Goal: Information Seeking & Learning: Learn about a topic

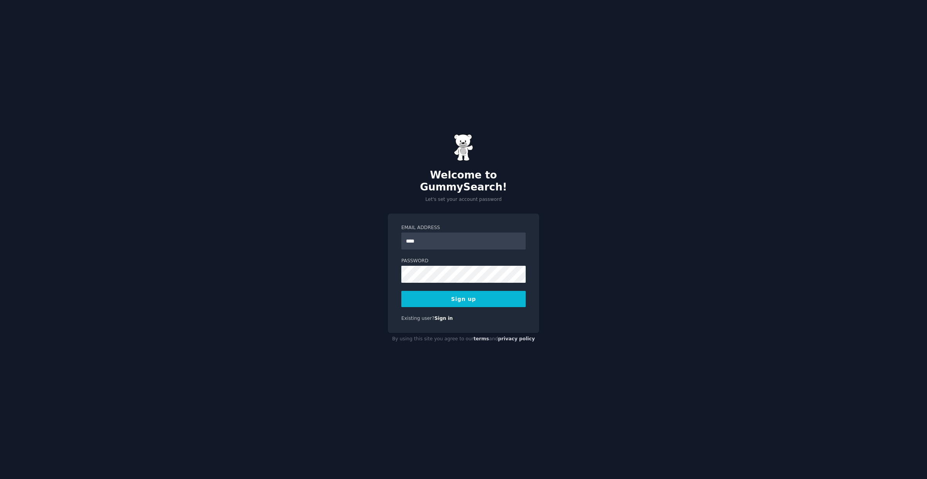
type input "**********"
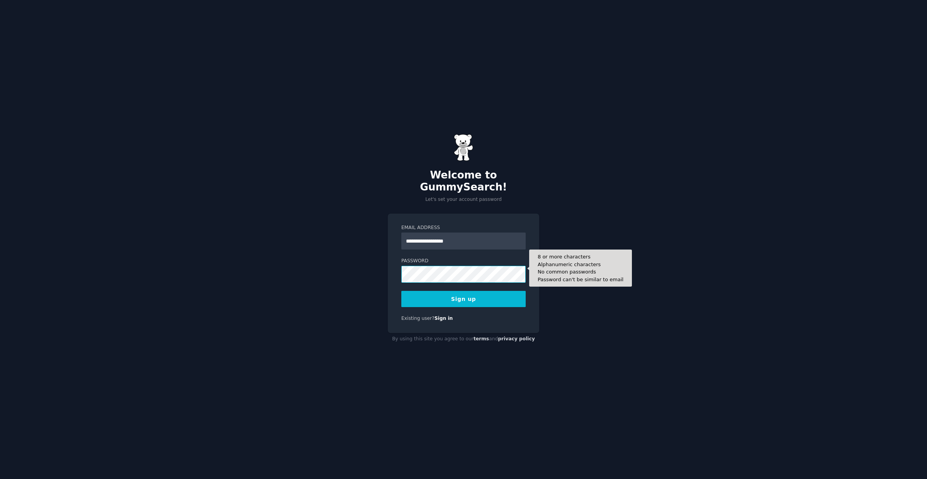
click at [401, 291] on button "Sign up" at bounding box center [463, 299] width 124 height 16
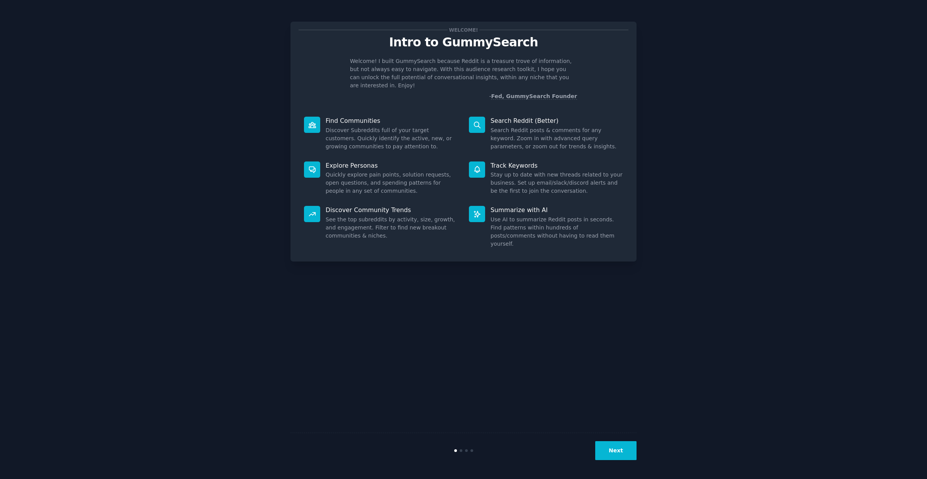
click at [611, 452] on button "Next" at bounding box center [615, 450] width 41 height 19
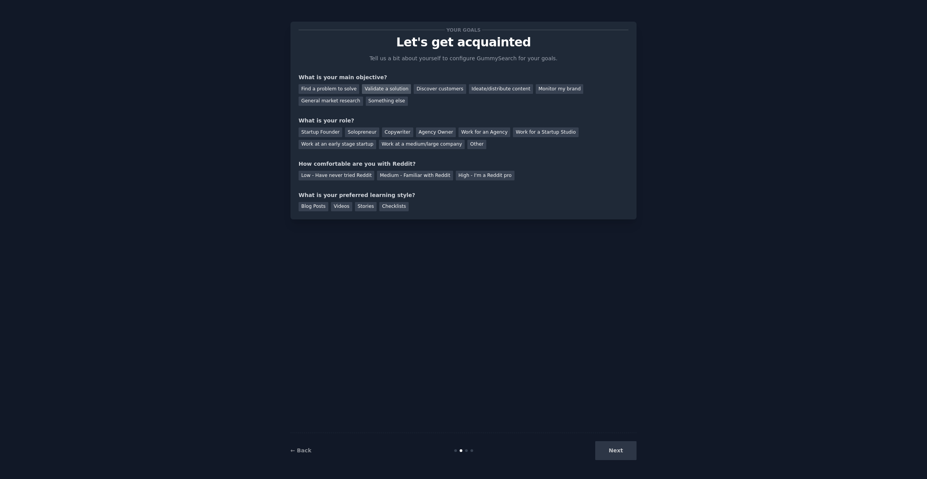
click at [373, 88] on div "Validate a solution" at bounding box center [386, 89] width 49 height 10
click at [351, 99] on div "General market research" at bounding box center [331, 102] width 65 height 10
click at [376, 86] on div "Validate a solution" at bounding box center [386, 89] width 49 height 10
click at [357, 132] on div "Solopreneur" at bounding box center [362, 132] width 34 height 10
click at [340, 177] on div "Low - Have never tried Reddit" at bounding box center [337, 176] width 76 height 10
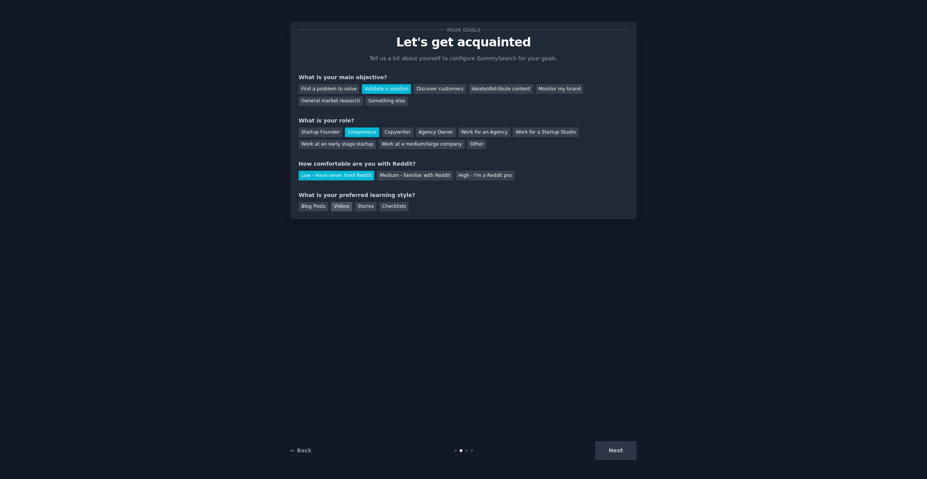
click at [339, 208] on div "Videos" at bounding box center [341, 207] width 21 height 10
click at [367, 209] on div "Stories" at bounding box center [366, 207] width 22 height 10
click at [345, 209] on div "Videos" at bounding box center [341, 207] width 21 height 10
click at [613, 456] on button "Next" at bounding box center [615, 450] width 41 height 19
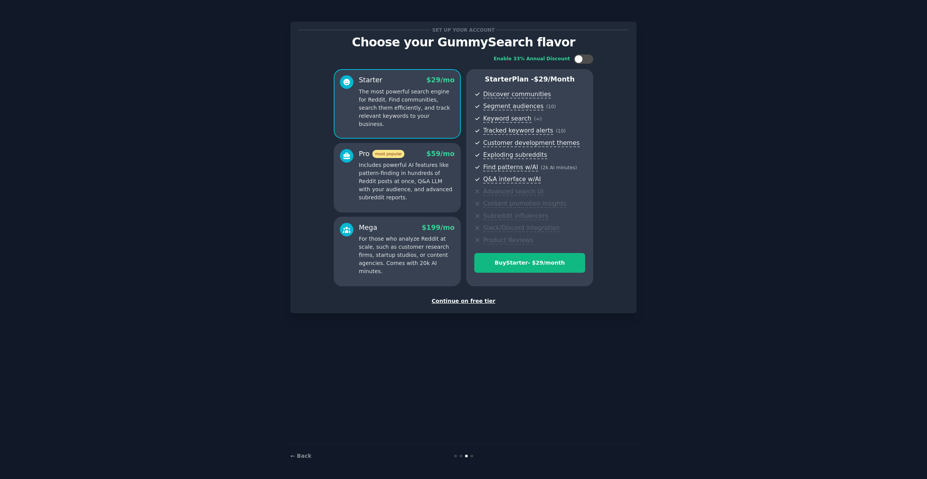
click at [476, 302] on div "Continue on free tier" at bounding box center [464, 301] width 330 height 8
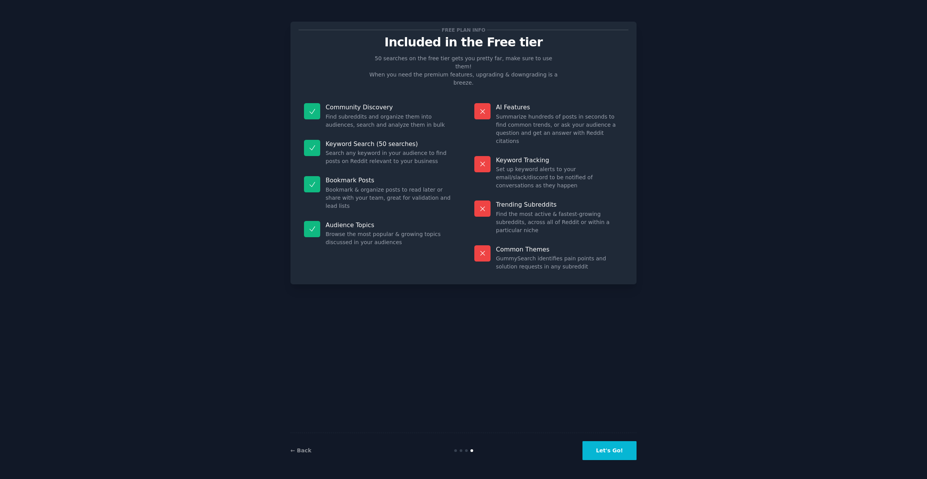
click at [611, 448] on button "Let's Go!" at bounding box center [609, 450] width 54 height 19
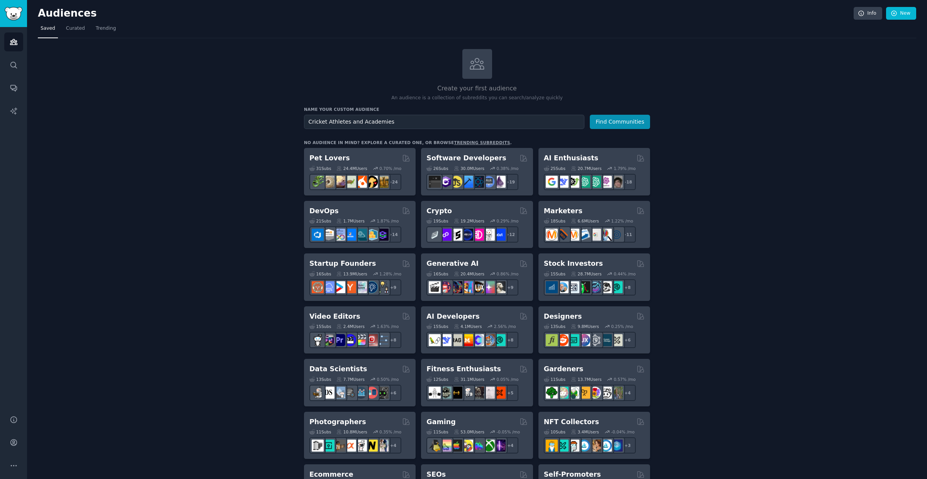
click at [807, 269] on div "Create your first audience An audience is a collection of subreddits you can se…" at bounding box center [477, 469] width 878 height 841
click at [399, 122] on input "Cricket Athletes and Academies" at bounding box center [444, 122] width 280 height 14
click at [625, 127] on button "Find Communities" at bounding box center [620, 122] width 60 height 14
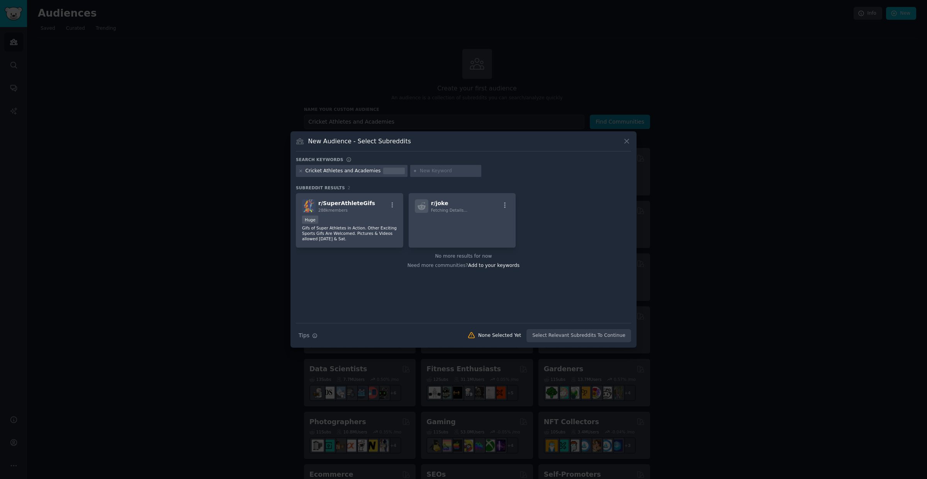
click at [623, 143] on icon at bounding box center [627, 141] width 8 height 8
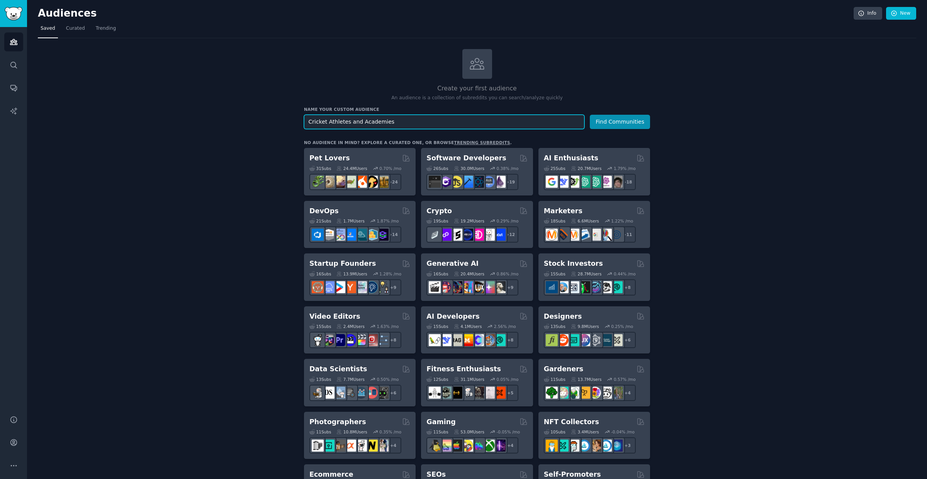
drag, startPoint x: 404, startPoint y: 120, endPoint x: 241, endPoint y: 120, distance: 162.2
click at [241, 120] on div "Create your first audience An audience is a collection of subreddits you can se…" at bounding box center [477, 469] width 878 height 841
drag, startPoint x: 337, startPoint y: 122, endPoint x: 162, endPoint y: 115, distance: 175.1
click at [161, 115] on div "Create your first audience An audience is a collection of subreddits you can se…" at bounding box center [477, 469] width 878 height 841
type input "Cricket"
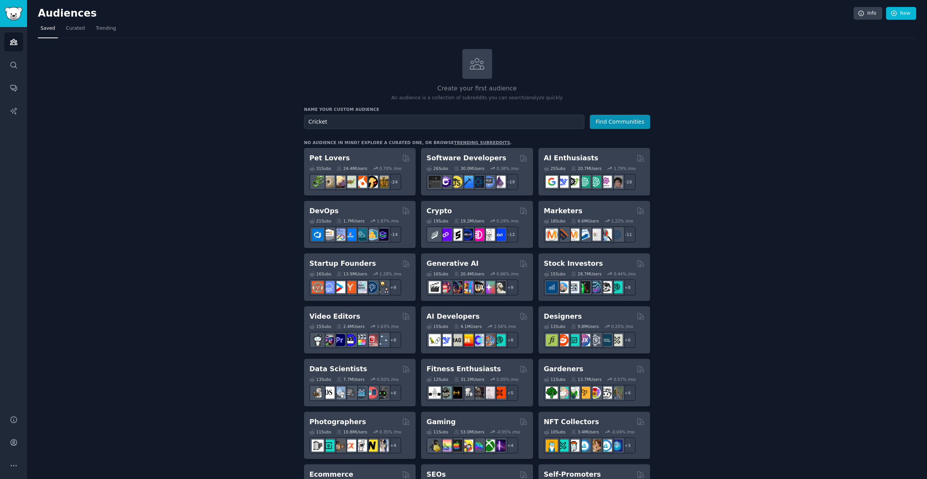
click at [219, 171] on div "Create your first audience An audience is a collection of subreddits you can se…" at bounding box center [477, 469] width 878 height 841
click at [73, 28] on span "Curated" at bounding box center [75, 28] width 19 height 7
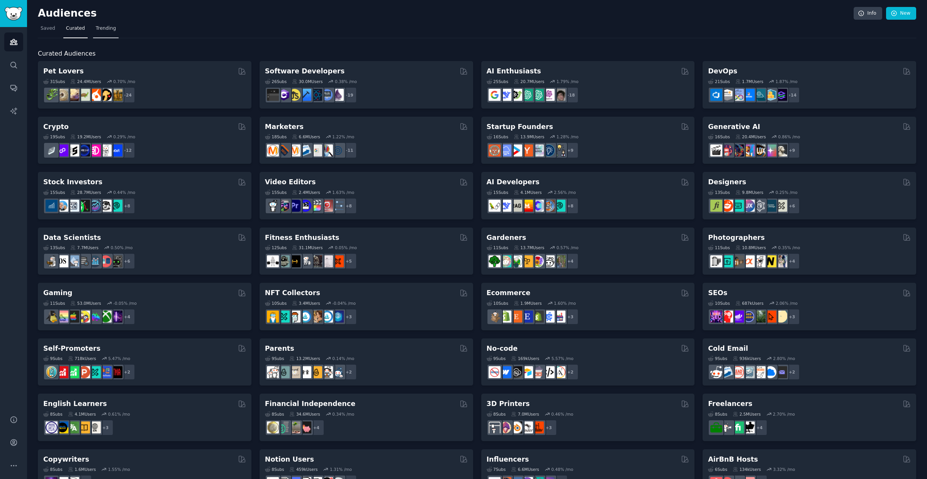
click at [103, 30] on span "Trending" at bounding box center [106, 28] width 20 height 7
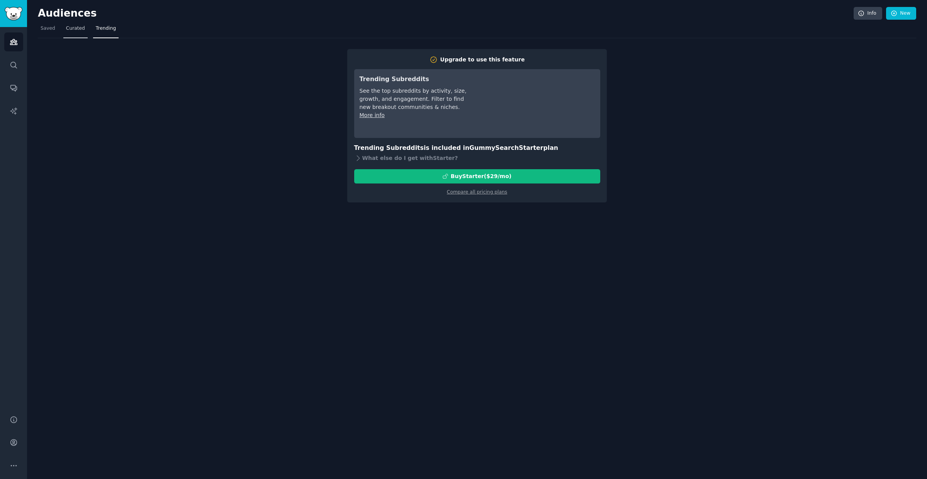
click at [82, 29] on span "Curated" at bounding box center [75, 28] width 19 height 7
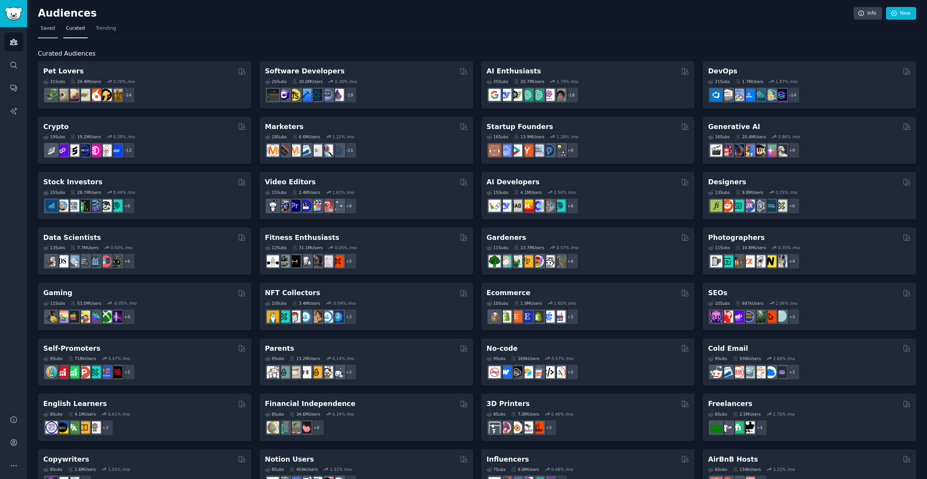
click at [49, 28] on span "Saved" at bounding box center [48, 28] width 15 height 7
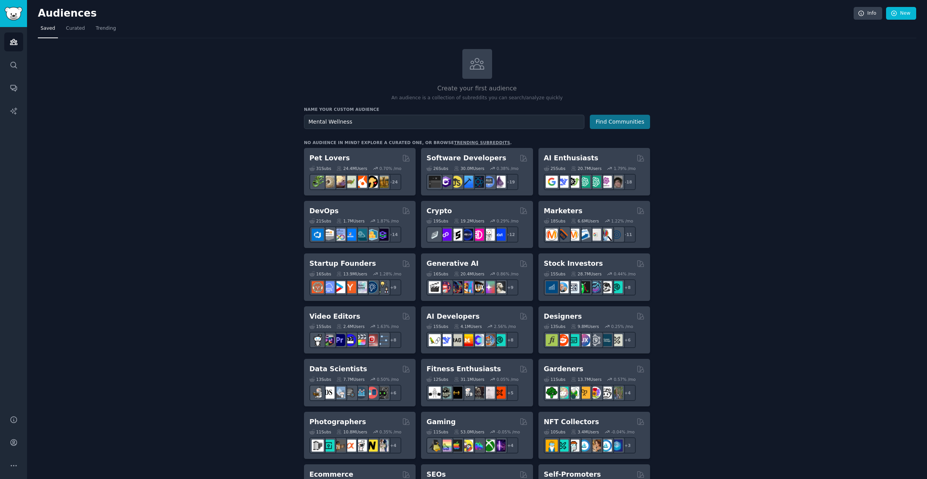
type input "Mental Wellness"
click at [606, 122] on button "Find Communities" at bounding box center [620, 122] width 60 height 14
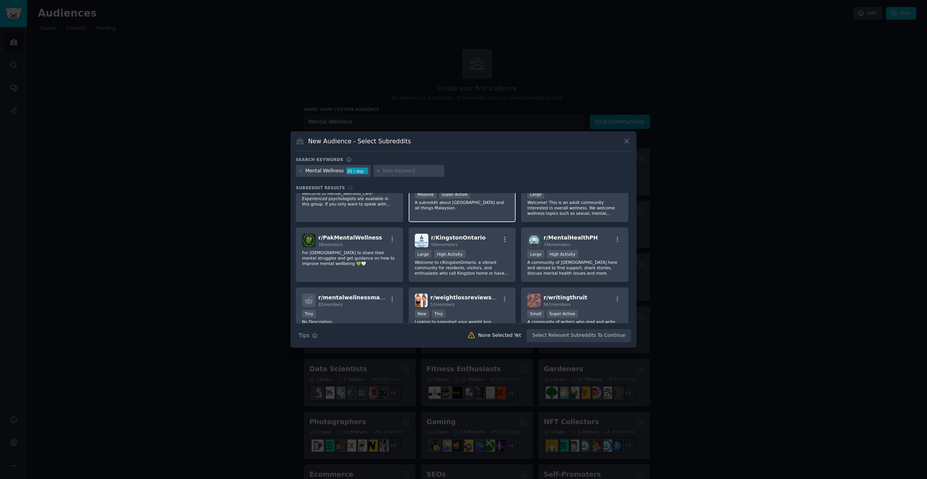
scroll to position [128, 0]
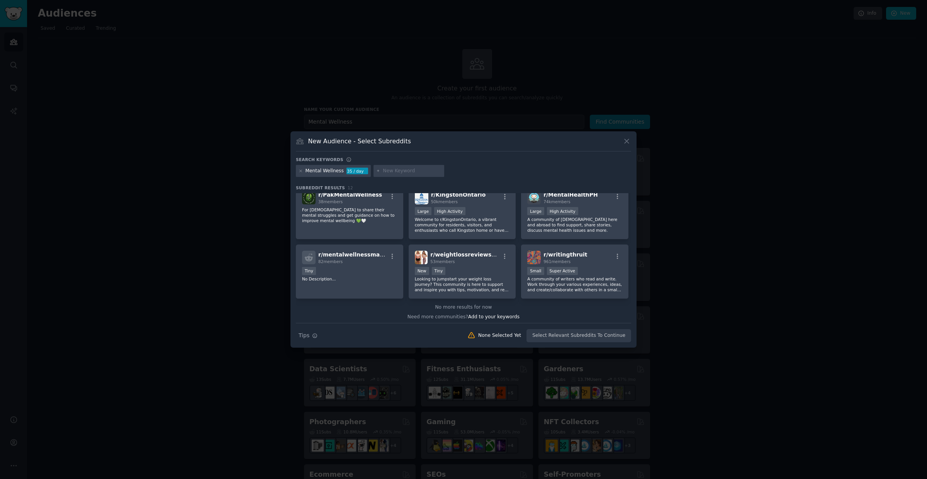
click at [409, 169] on input "text" at bounding box center [412, 171] width 59 height 7
type input "Cricket Mental Health"
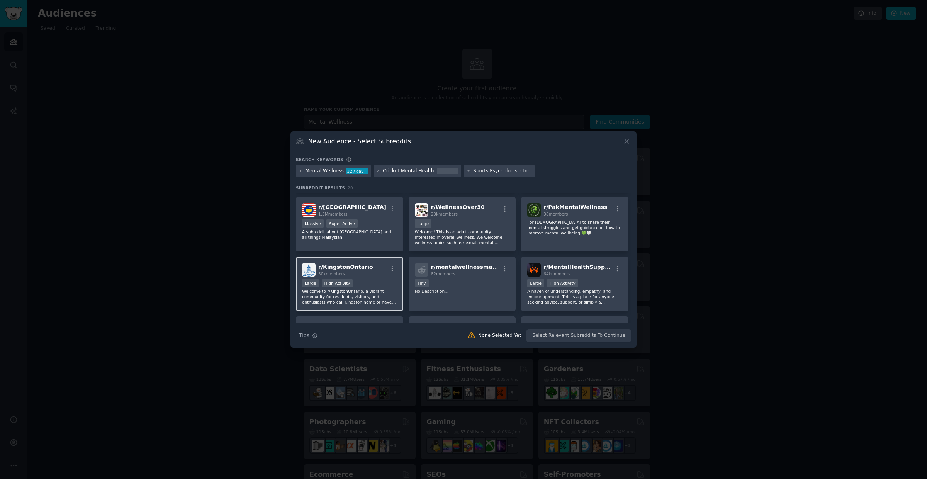
scroll to position [0, 7]
type input "Sports Psychologists India"
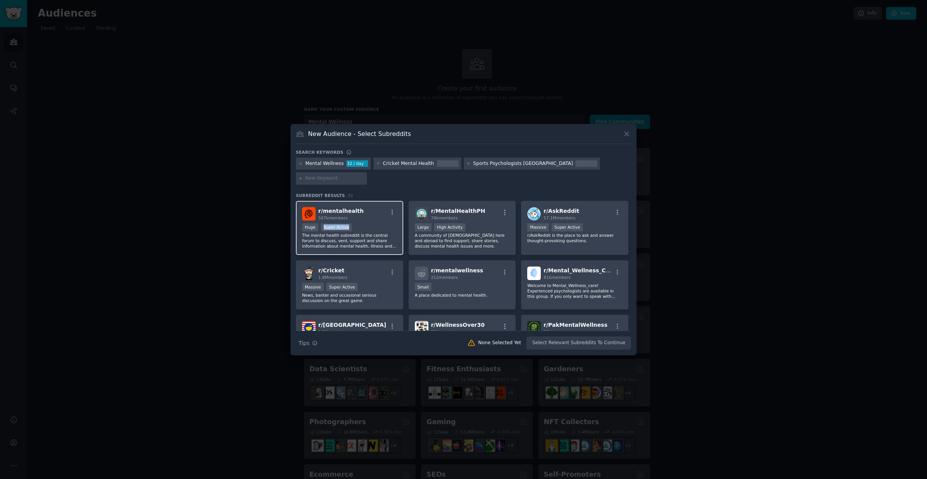
click at [364, 223] on div ">= 95th percentile for submissions / day Huge Super Active" at bounding box center [349, 228] width 95 height 10
click at [374, 207] on div "r/ mentalhealth 567k members" at bounding box center [349, 214] width 95 height 14
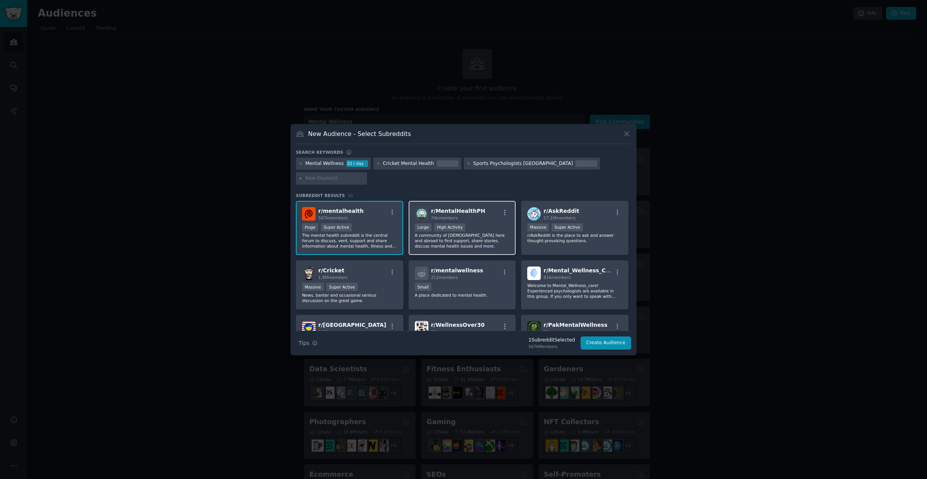
click at [489, 223] on div ">= 80th percentile for submissions / day Large High Activity" at bounding box center [462, 228] width 95 height 10
click at [487, 223] on div ">= 80th percentile for submissions / day Large High Activity" at bounding box center [462, 228] width 95 height 10
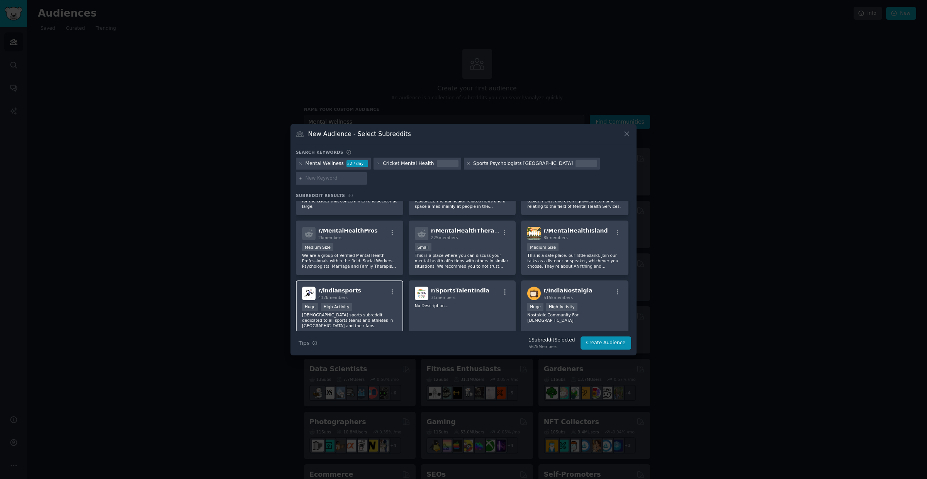
scroll to position [292, 0]
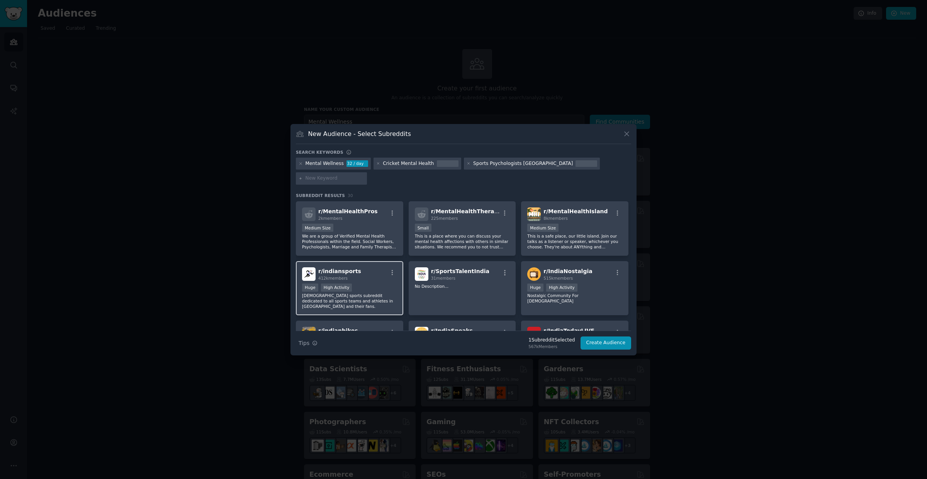
click at [377, 269] on div "r/ indiansports 412k members Huge High Activity Indian sports subreddit dedicat…" at bounding box center [349, 288] width 107 height 54
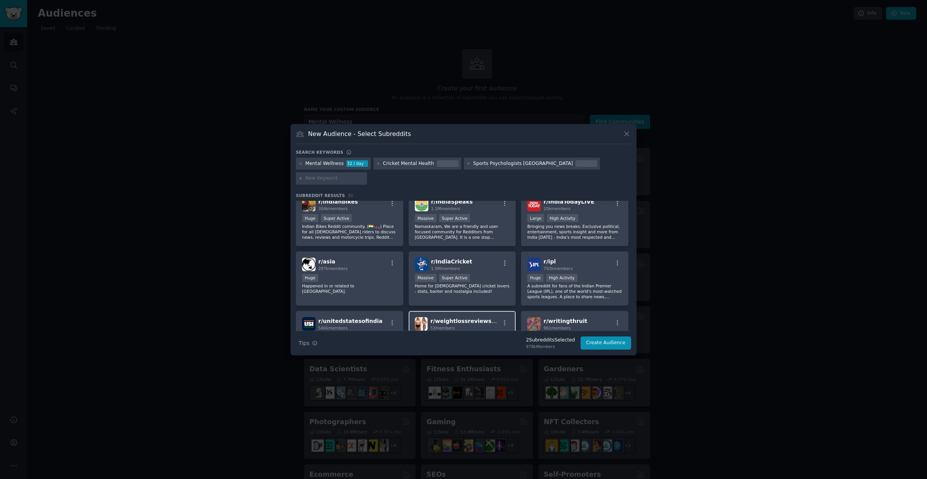
scroll to position [401, 0]
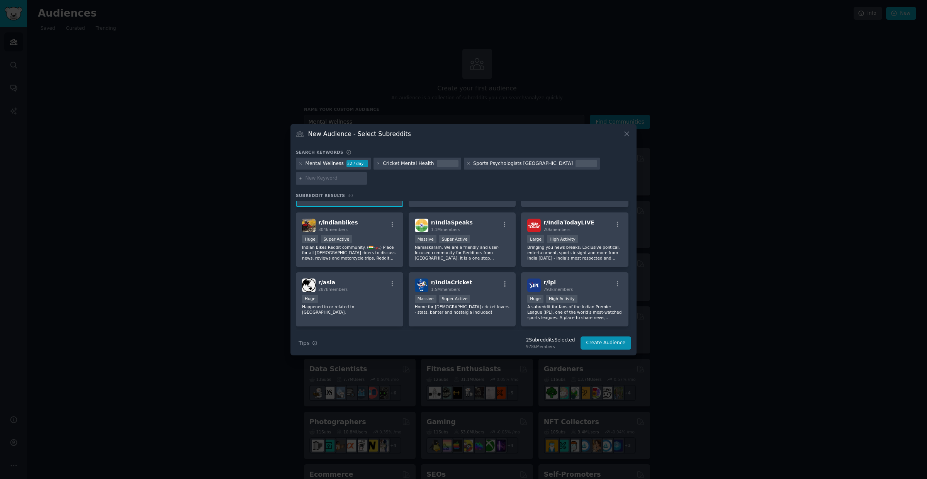
click at [377, 165] on icon at bounding box center [378, 164] width 2 height 2
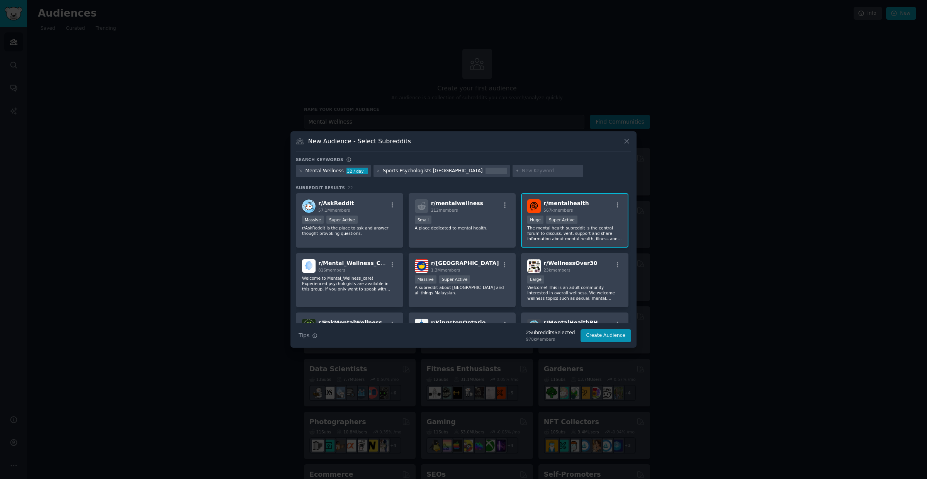
click at [522, 171] on input "text" at bounding box center [551, 171] width 59 height 7
type input "Indian Cricket Mental Health"
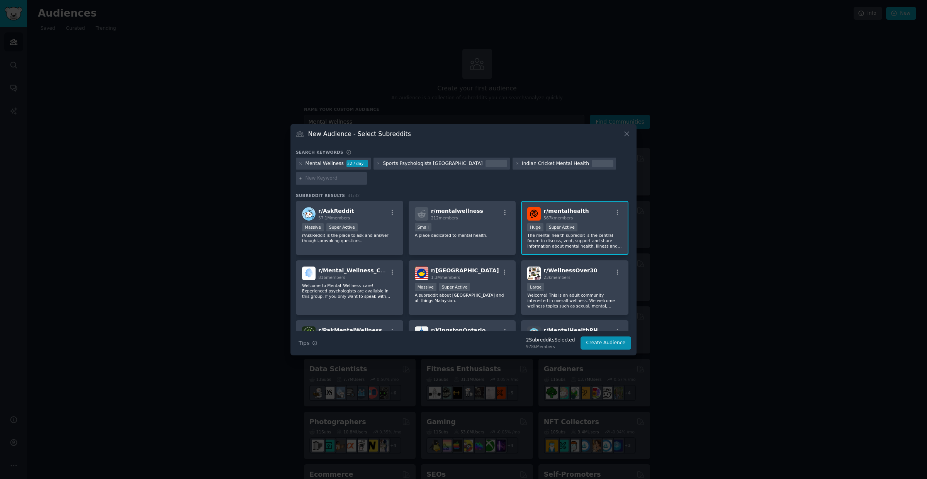
click at [596, 163] on div "Mental Wellness 32 / day Sports Psychologists India Indian Cricket Mental Health" at bounding box center [463, 173] width 335 height 30
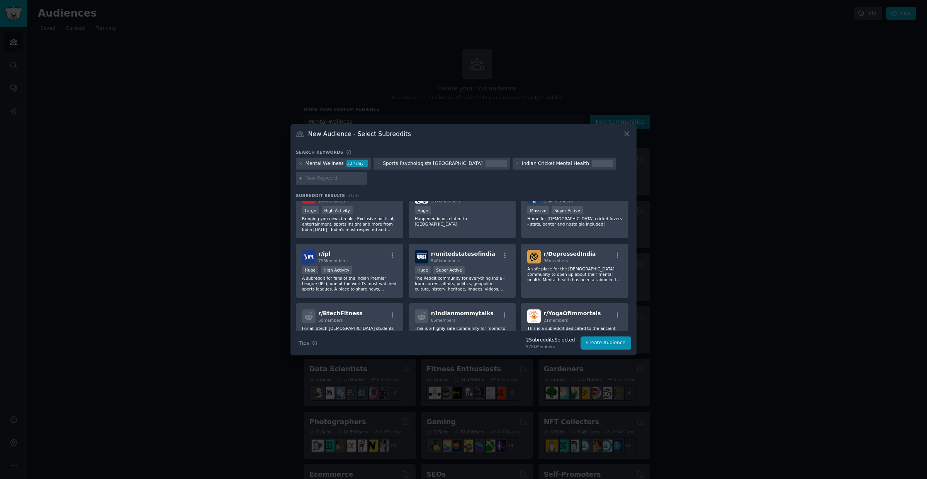
scroll to position [333, 0]
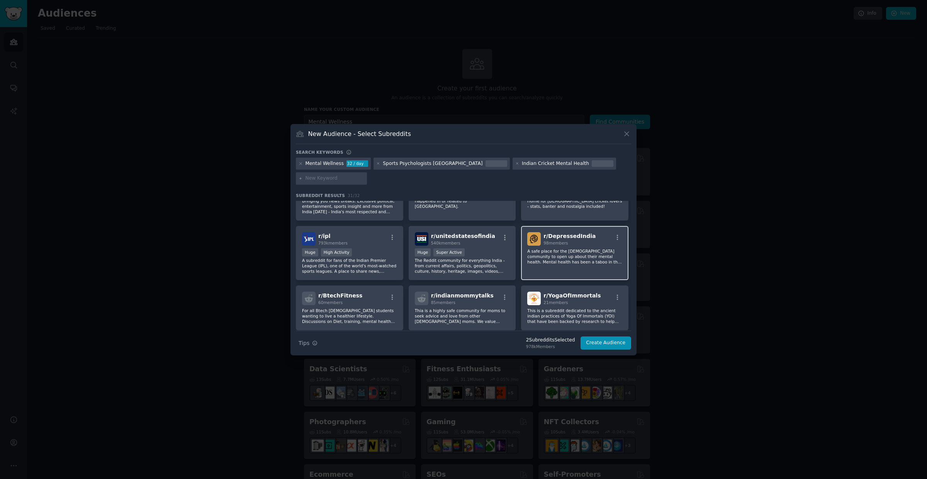
click at [592, 232] on div "r/ DepressedIndia 98 members" at bounding box center [574, 239] width 95 height 14
click at [368, 233] on div "r/ ipl 793k members" at bounding box center [349, 239] width 95 height 14
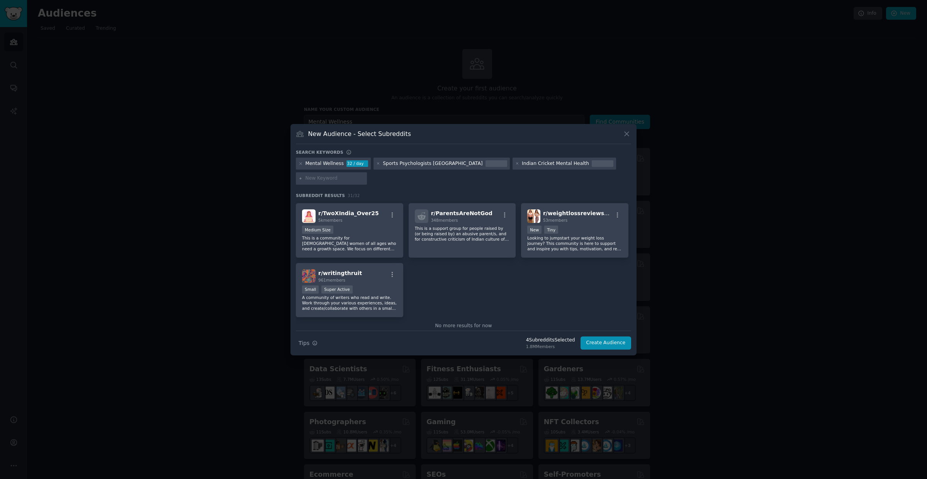
scroll to position [517, 0]
click at [610, 344] on button "Create Audience" at bounding box center [606, 342] width 51 height 13
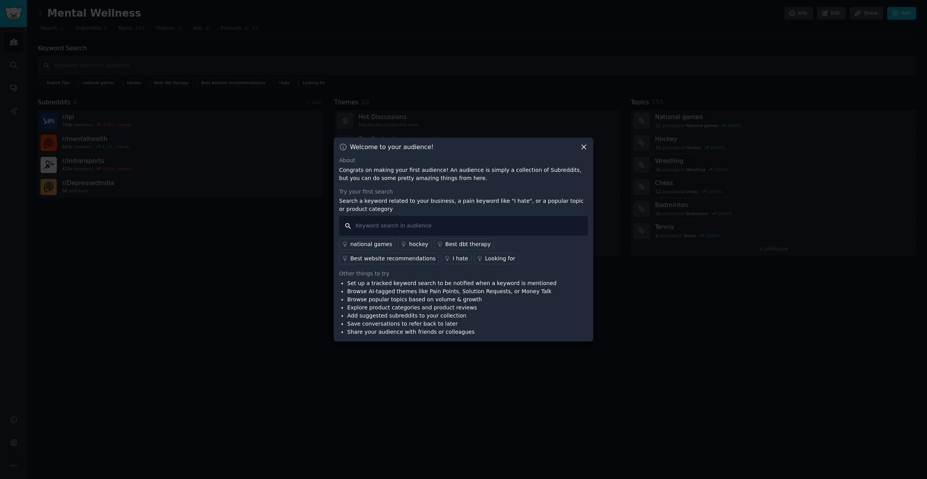
click at [390, 224] on input "text" at bounding box center [463, 226] width 249 height 20
type input "need help related to mental health for Cricket Athletes"
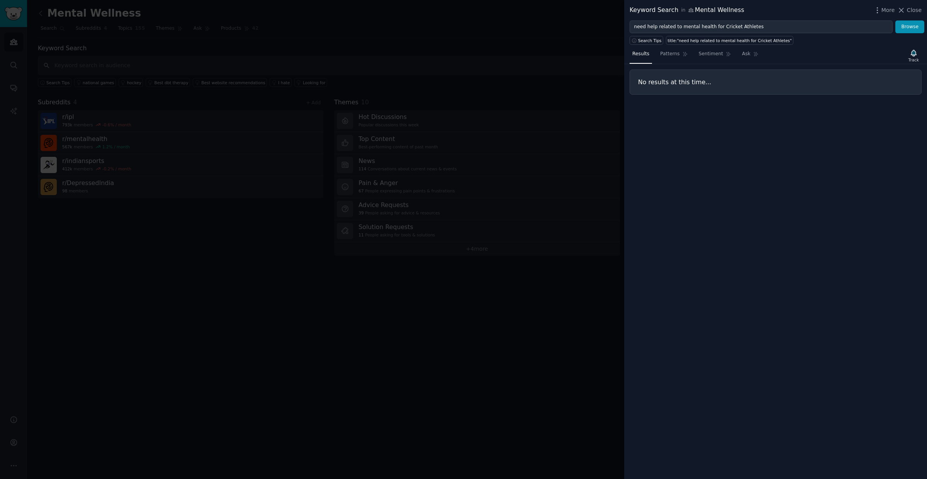
click at [903, 8] on icon at bounding box center [902, 10] width 4 height 4
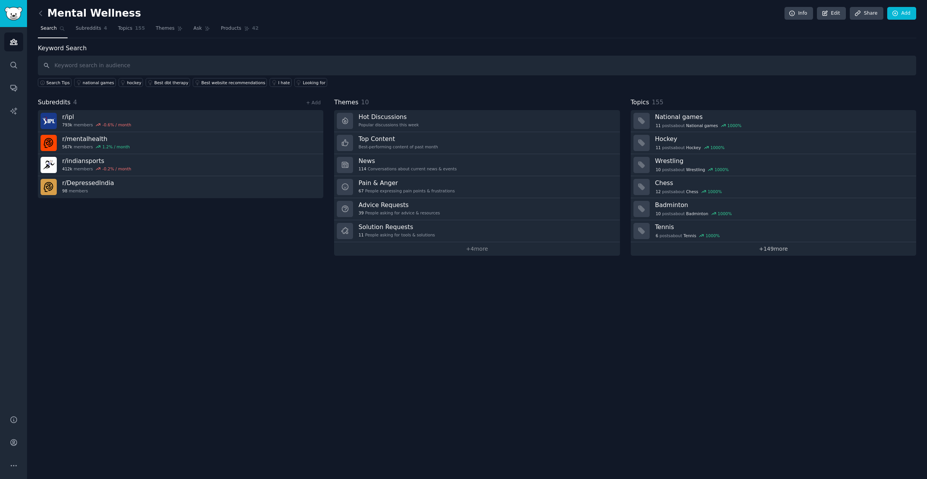
click at [781, 248] on link "+ 149 more" at bounding box center [773, 249] width 285 height 14
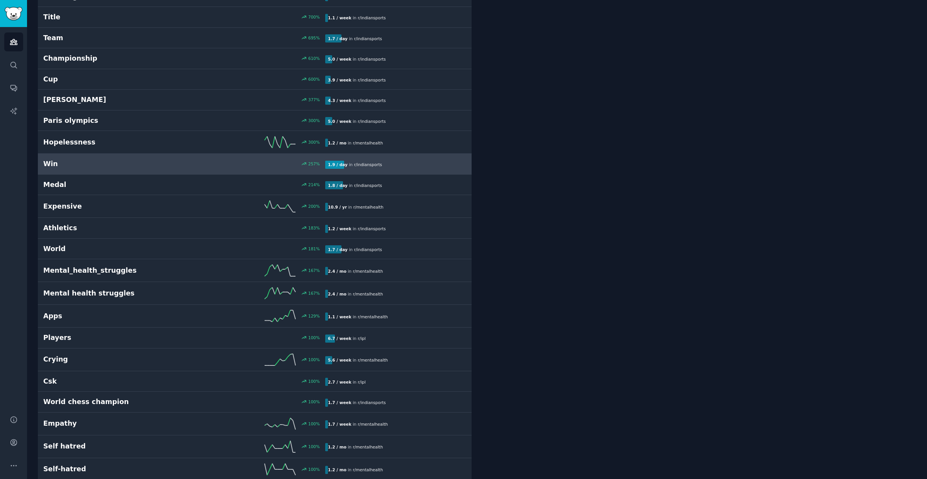
scroll to position [381, 0]
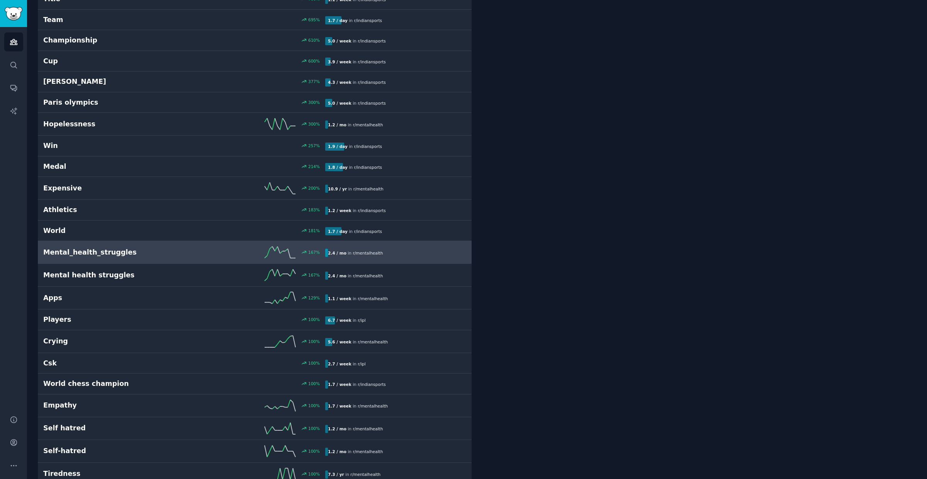
click at [148, 257] on h2 "Mental_health_struggles" at bounding box center [113, 253] width 141 height 10
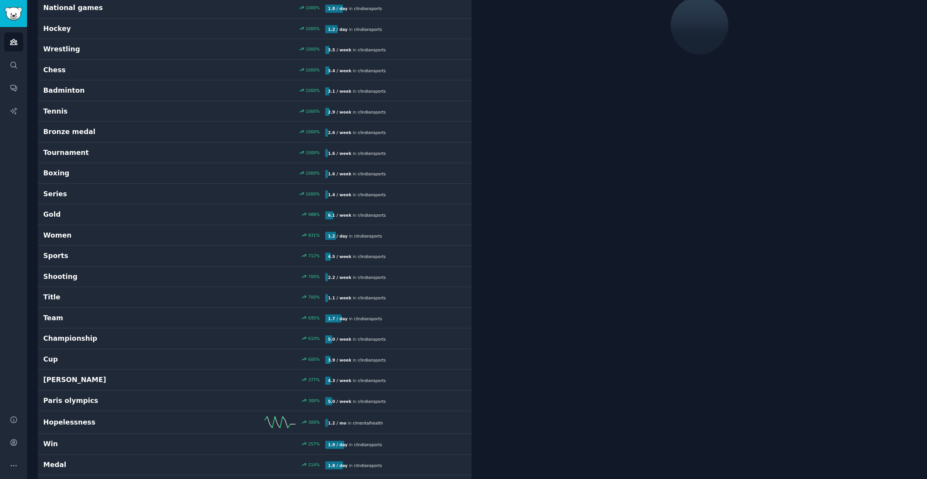
scroll to position [43, 0]
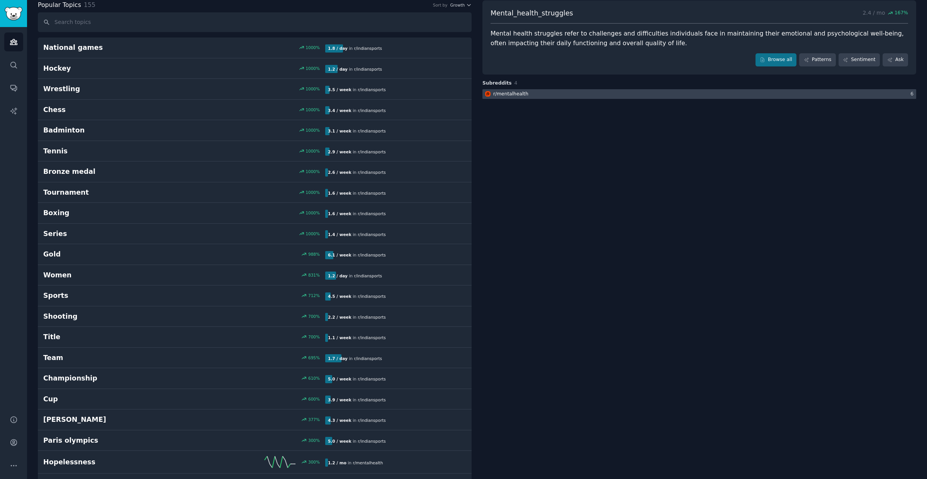
click at [521, 93] on div "r/ mentalhealth" at bounding box center [510, 94] width 35 height 7
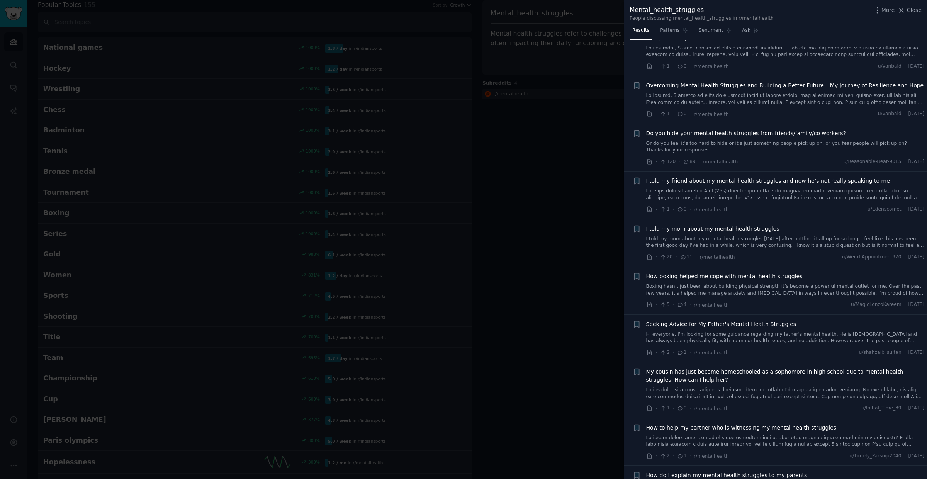
scroll to position [1947, 0]
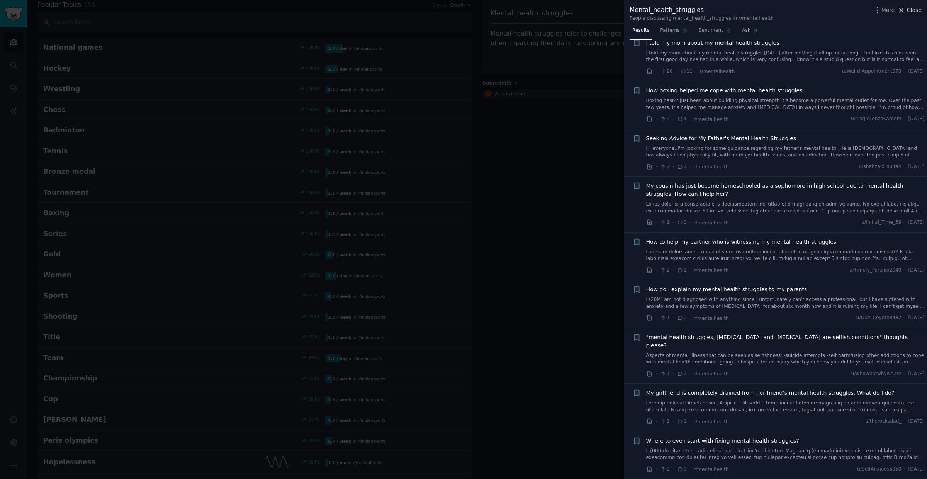
click at [910, 12] on span "Close" at bounding box center [914, 10] width 15 height 8
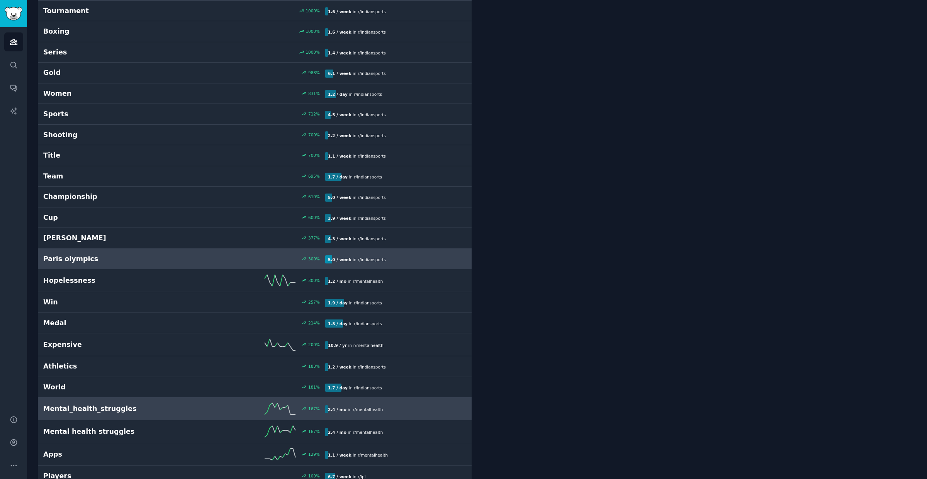
scroll to position [226, 0]
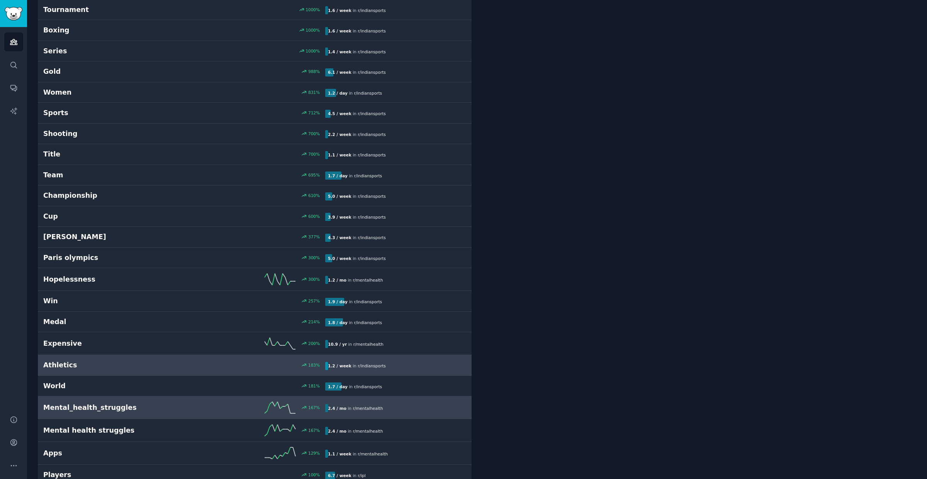
click at [68, 365] on h2 "Athletics" at bounding box center [113, 365] width 141 height 10
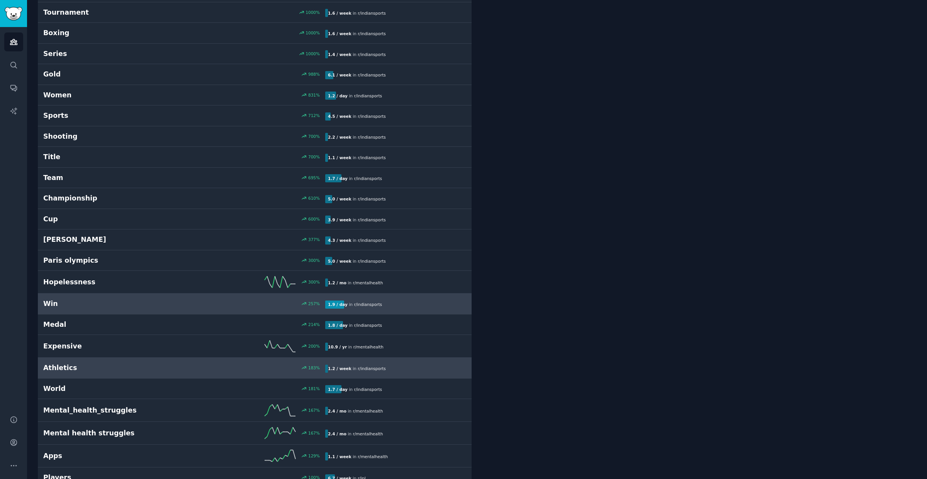
scroll to position [271, 0]
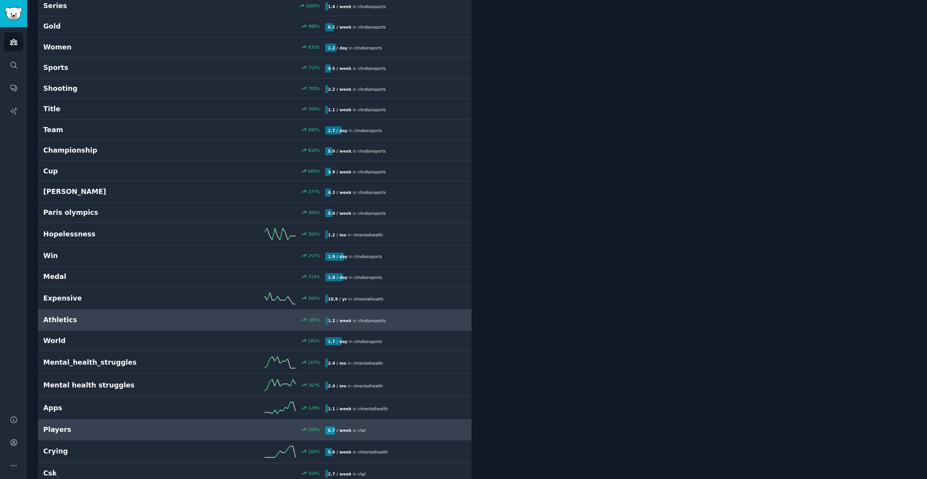
click at [64, 435] on h2 "Players" at bounding box center [113, 430] width 141 height 10
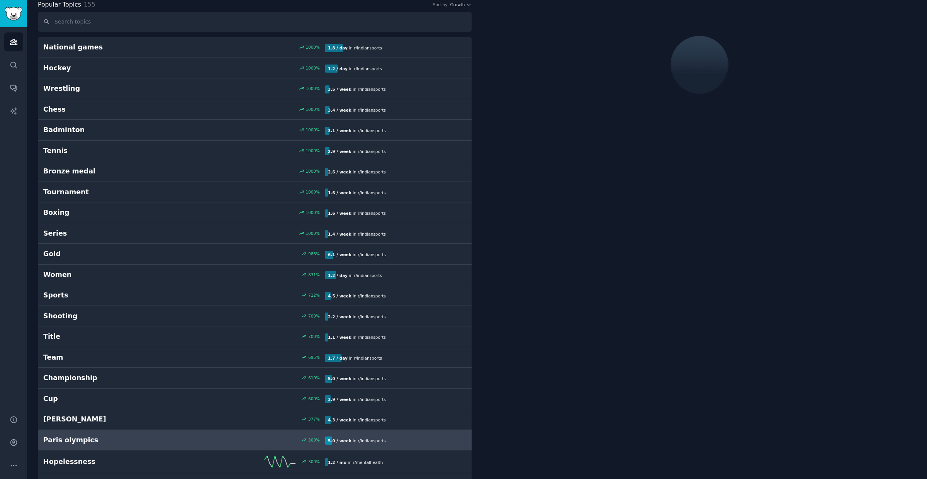
scroll to position [43, 0]
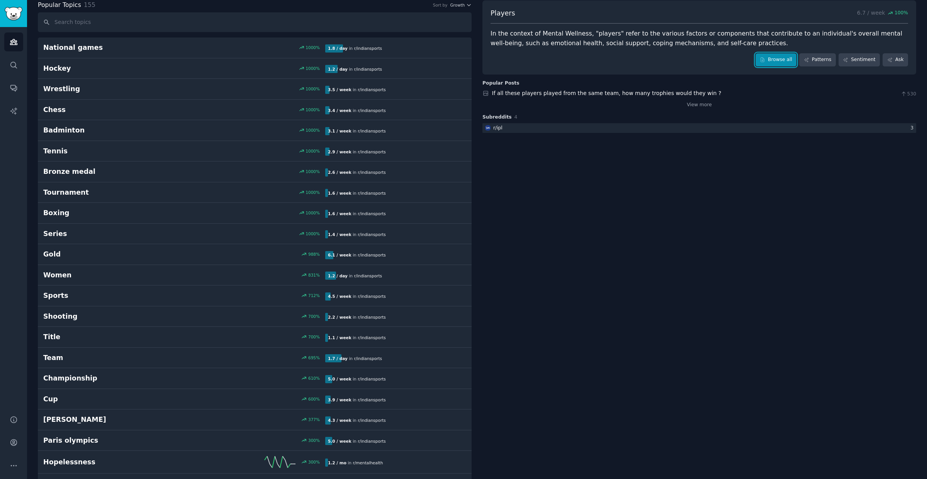
click at [779, 59] on link "Browse all" at bounding box center [775, 59] width 41 height 13
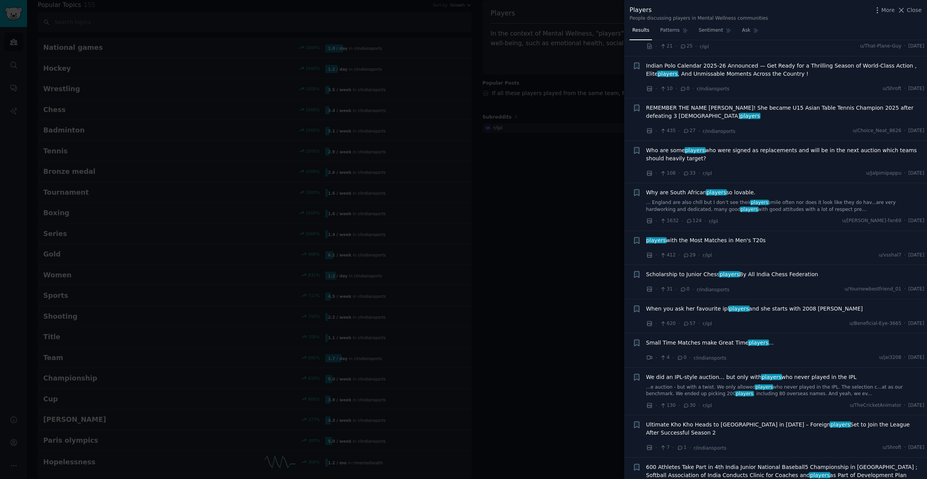
scroll to position [1586, 0]
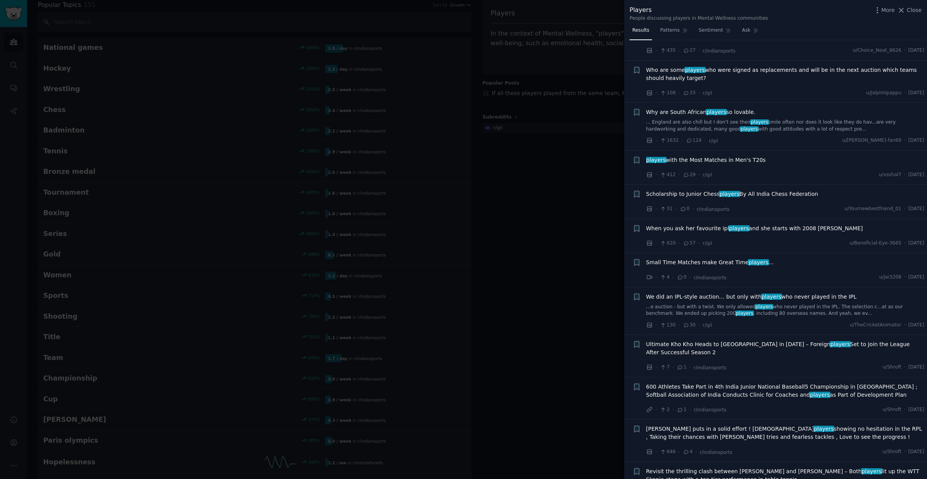
click at [569, 240] on div at bounding box center [463, 239] width 927 height 479
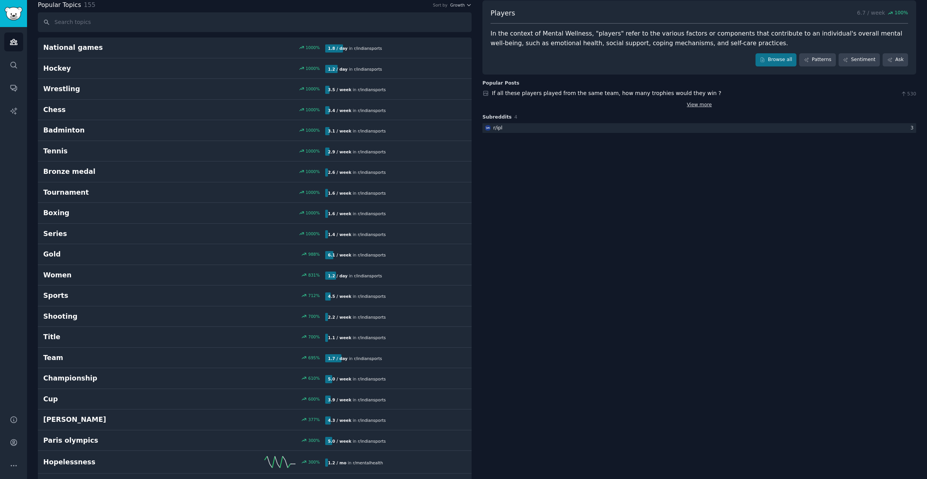
click at [691, 104] on link "View more" at bounding box center [699, 105] width 25 height 7
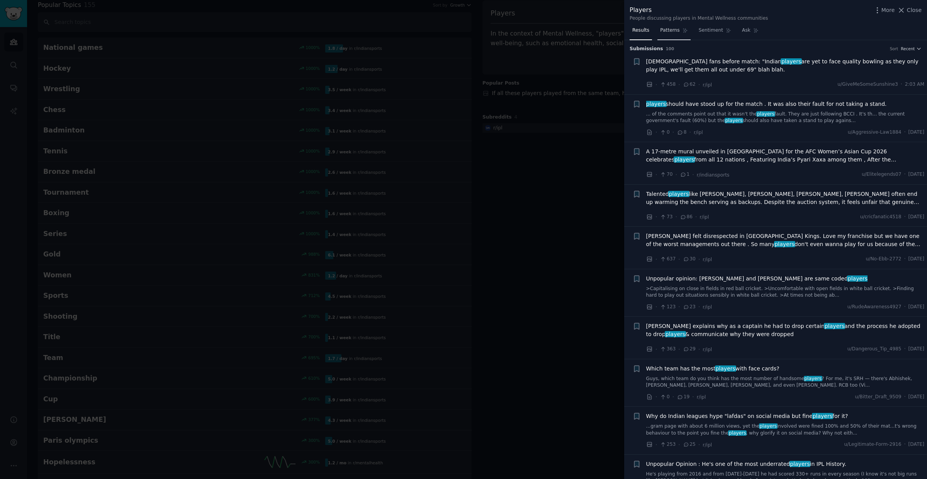
click at [664, 28] on span "Patterns" at bounding box center [669, 30] width 19 height 7
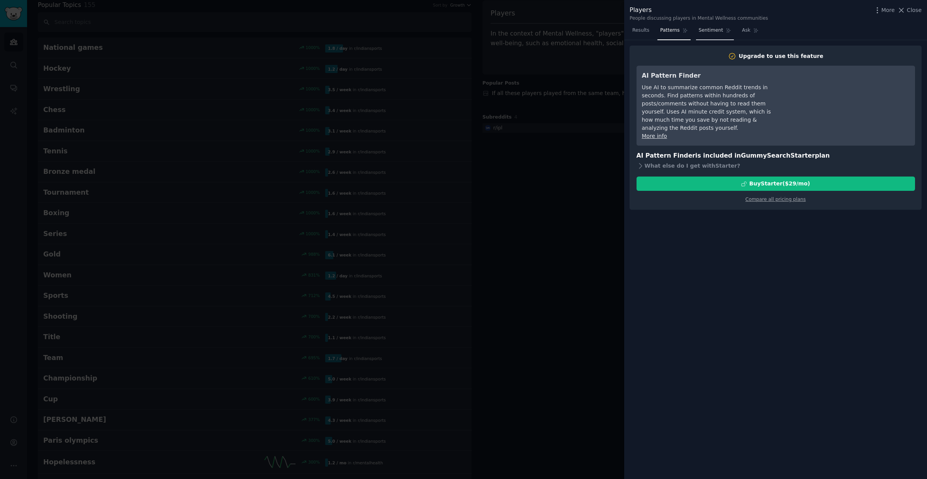
click at [714, 29] on span "Sentiment" at bounding box center [711, 30] width 24 height 7
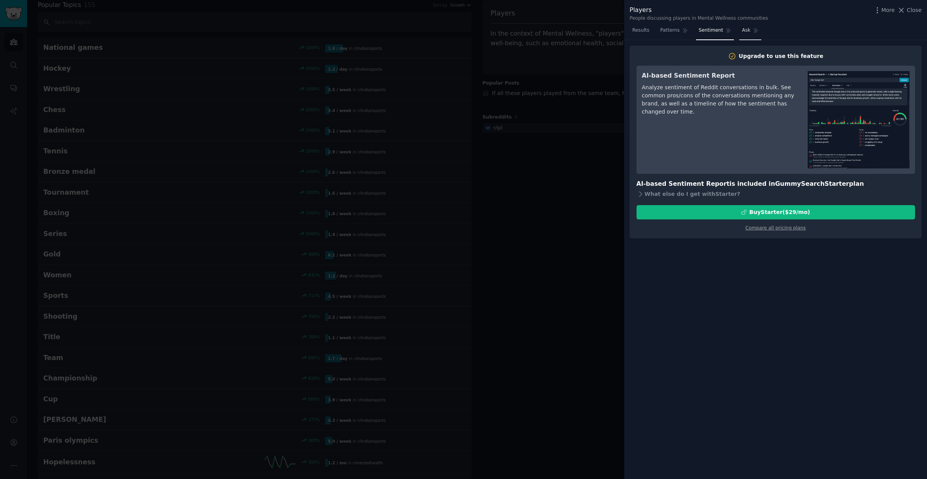
click at [749, 27] on link "Ask" at bounding box center [750, 32] width 22 height 16
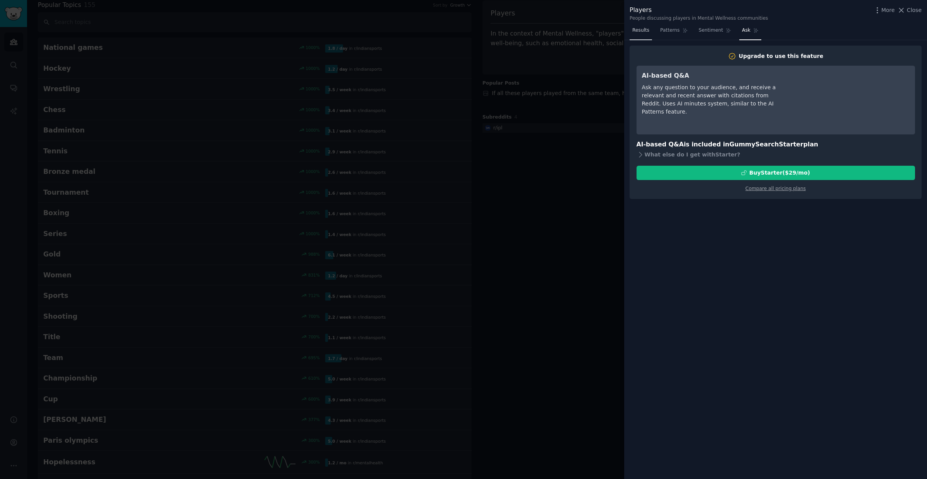
click at [640, 33] on span "Results" at bounding box center [640, 30] width 17 height 7
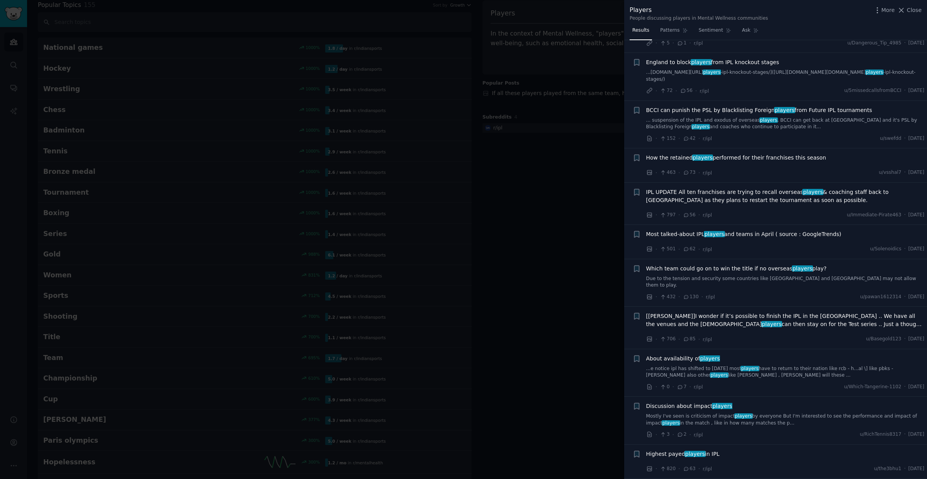
scroll to position [3805, 0]
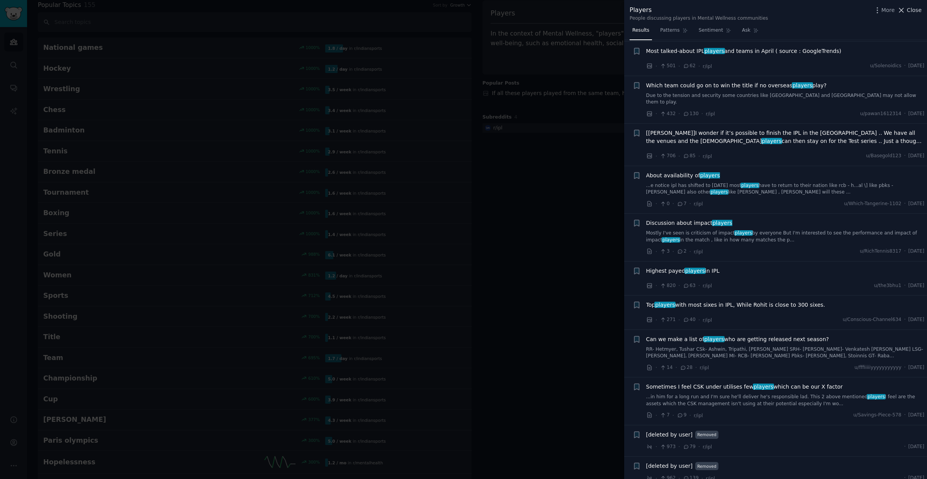
click at [912, 7] on span "Close" at bounding box center [914, 10] width 15 height 8
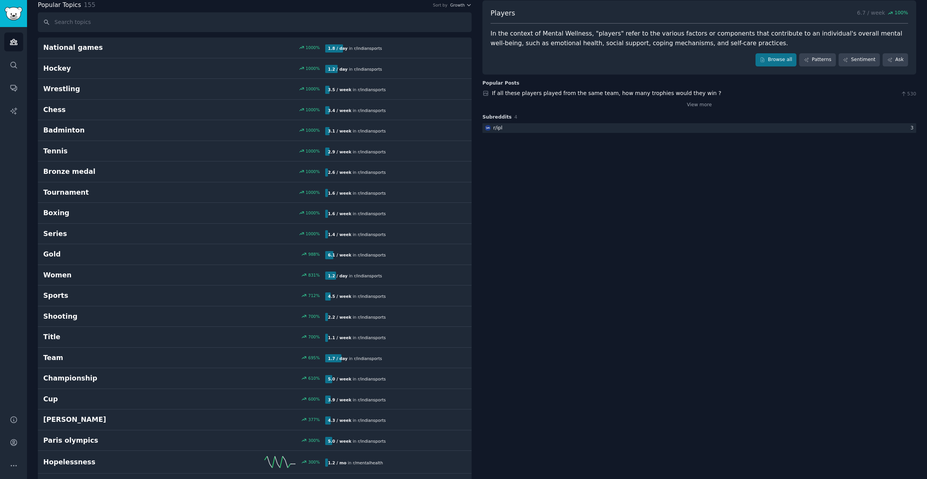
click at [501, 117] on span "Subreddits" at bounding box center [496, 117] width 29 height 7
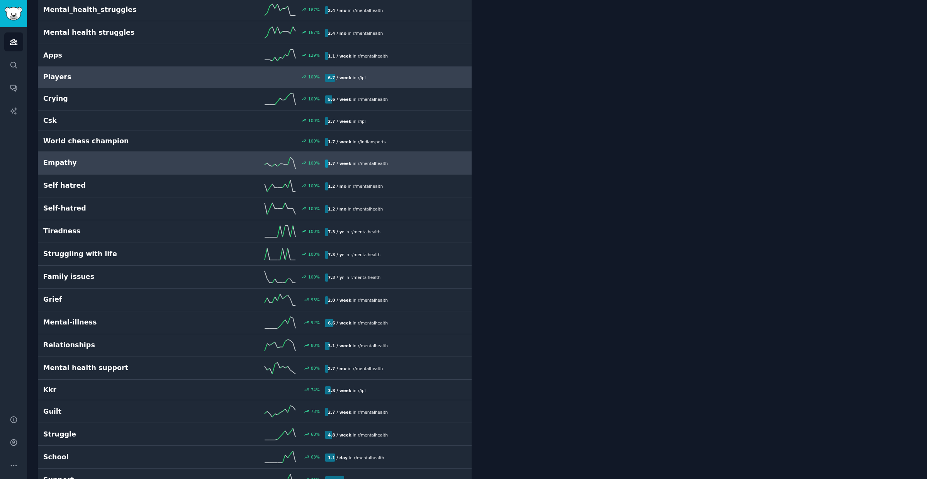
scroll to position [656, 0]
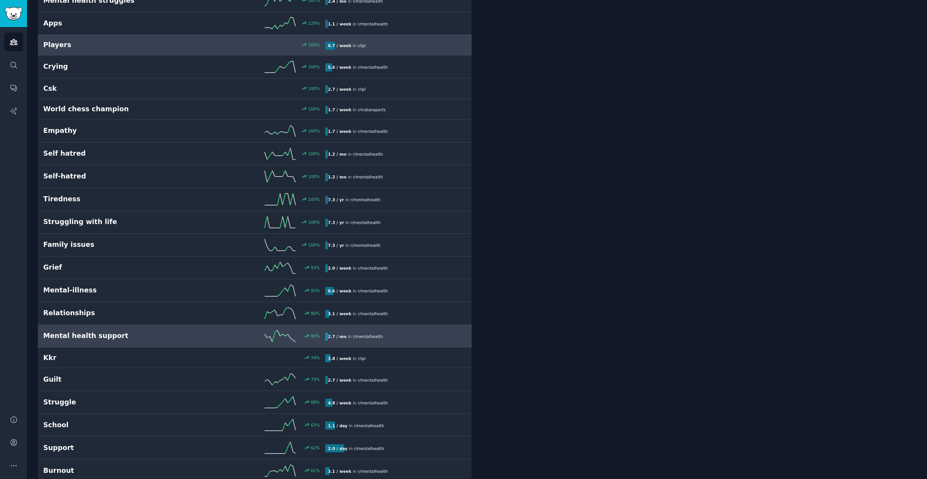
click at [113, 340] on h2 "Mental health support" at bounding box center [113, 336] width 141 height 10
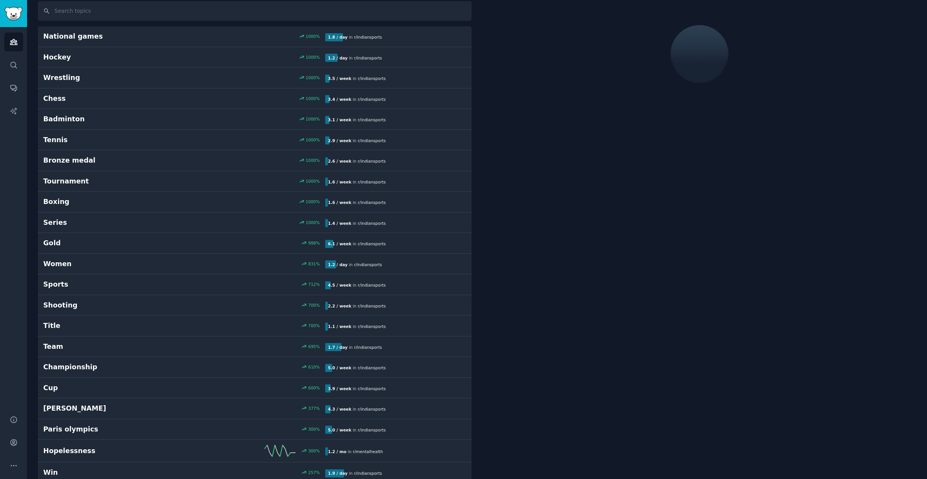
scroll to position [43, 0]
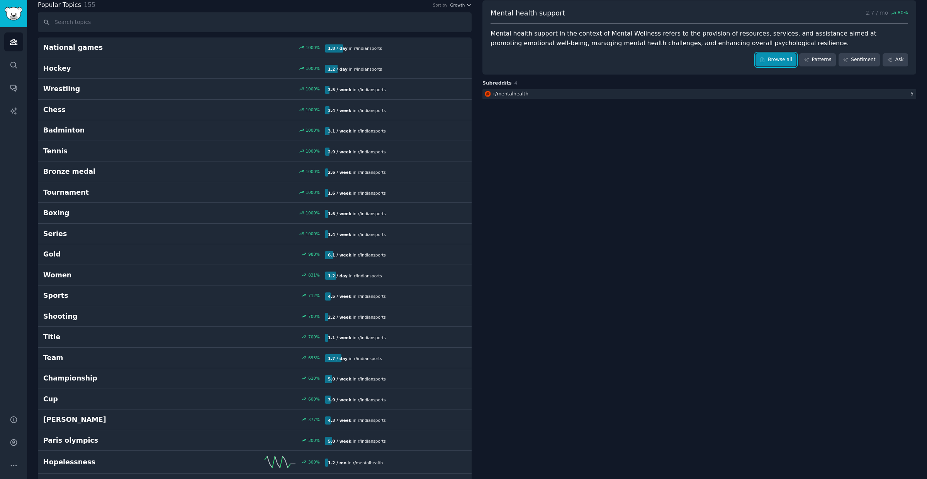
click at [770, 58] on link "Browse all" at bounding box center [775, 59] width 41 height 13
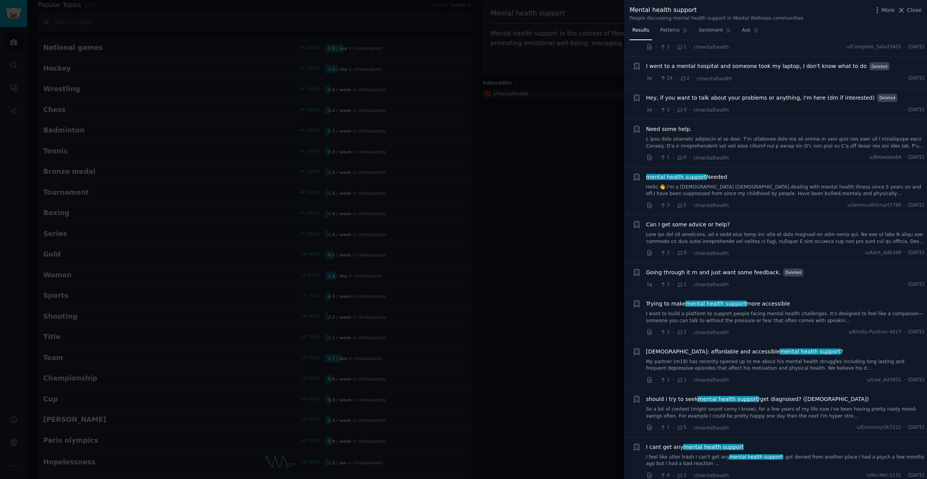
scroll to position [246, 0]
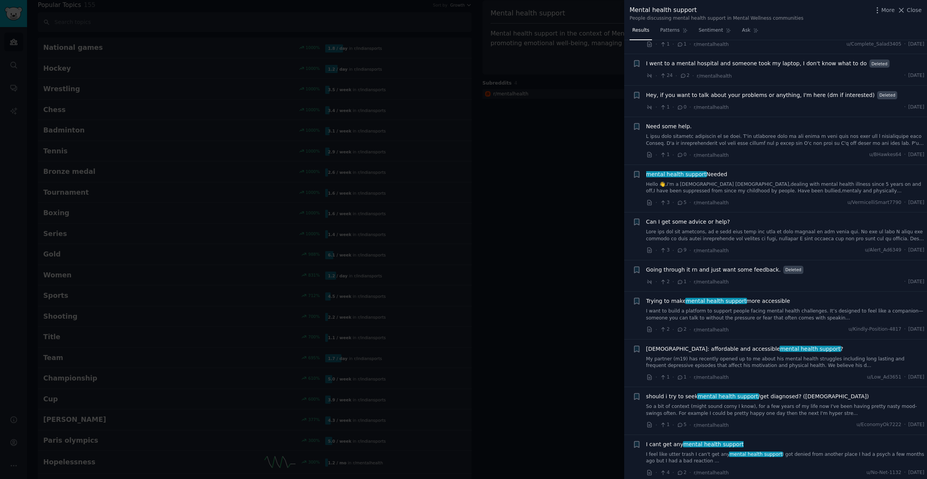
click at [552, 213] on div at bounding box center [463, 239] width 927 height 479
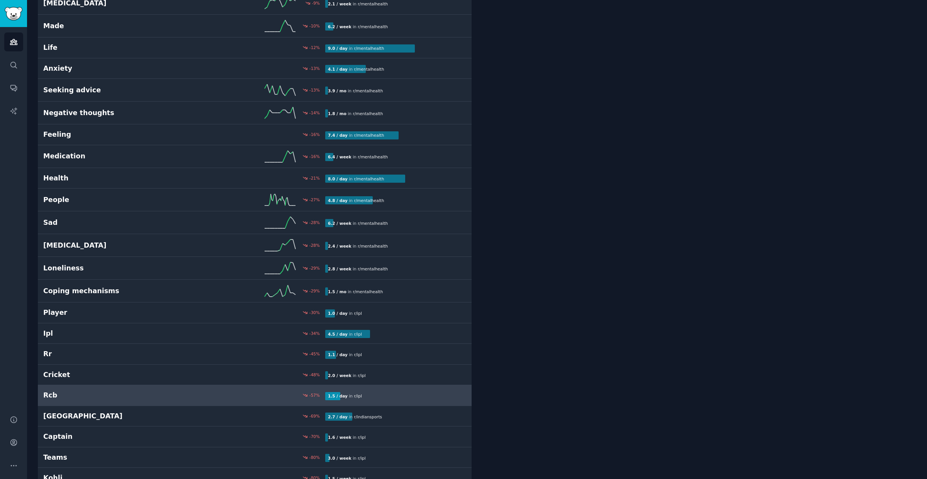
scroll to position [2825, 0]
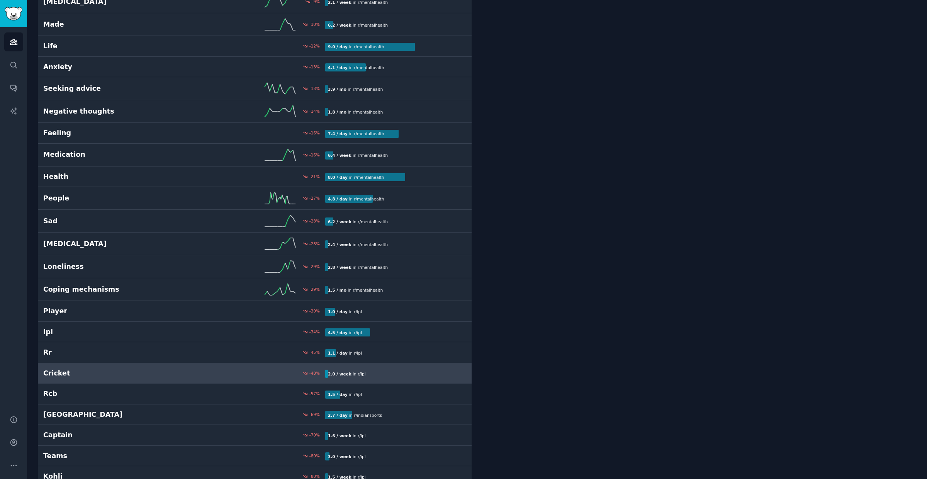
click at [61, 378] on h2 "Cricket" at bounding box center [113, 373] width 141 height 10
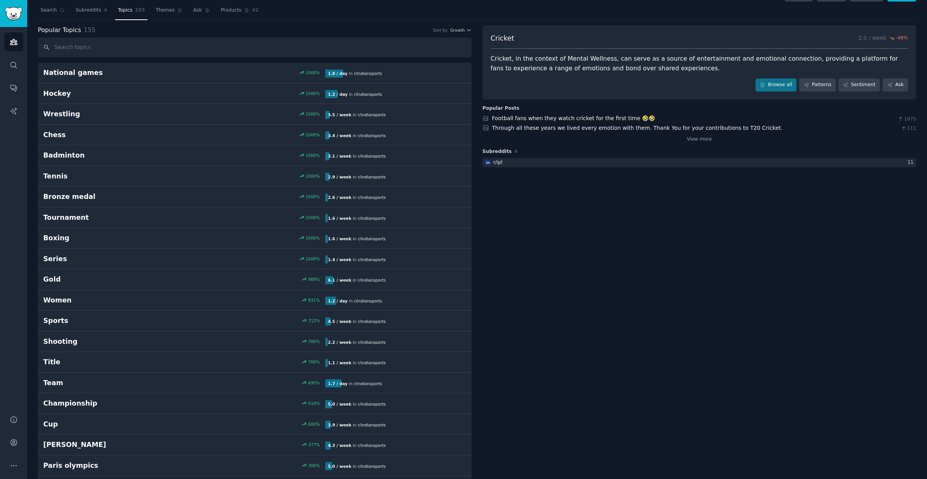
scroll to position [5, 0]
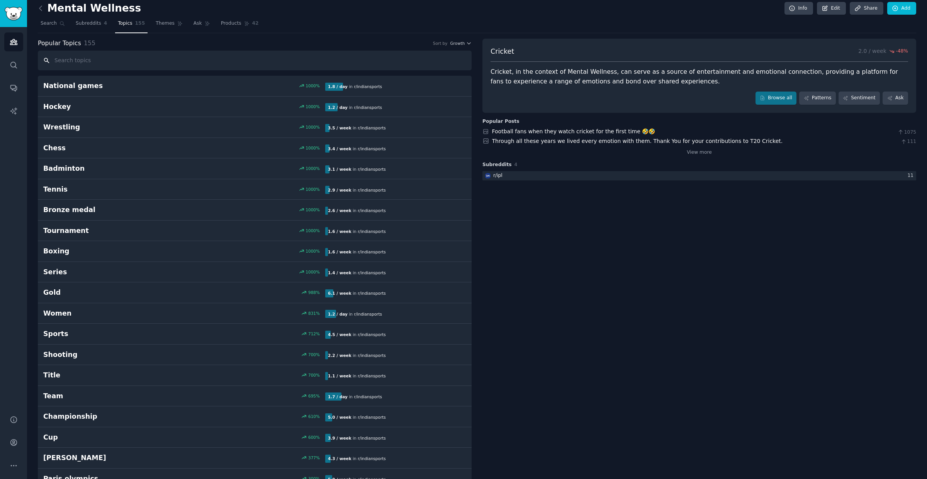
click at [113, 66] on input "text" at bounding box center [255, 61] width 434 height 20
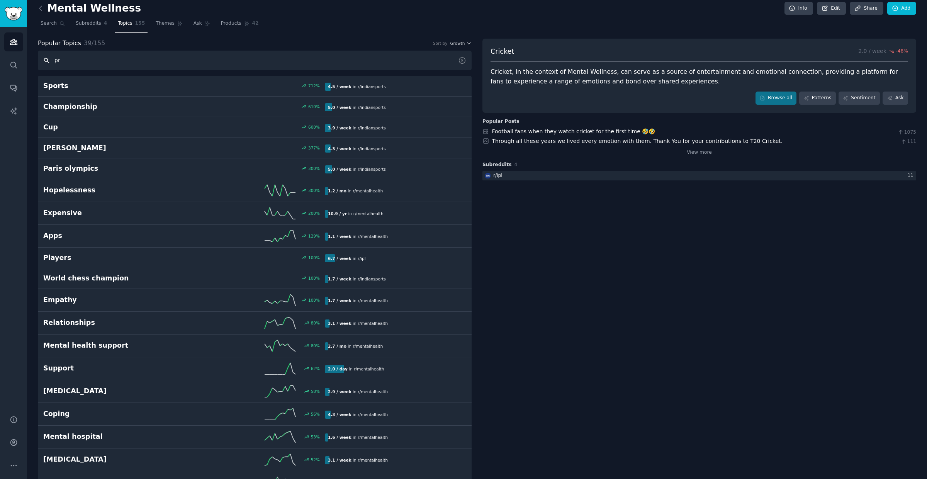
scroll to position [0, 0]
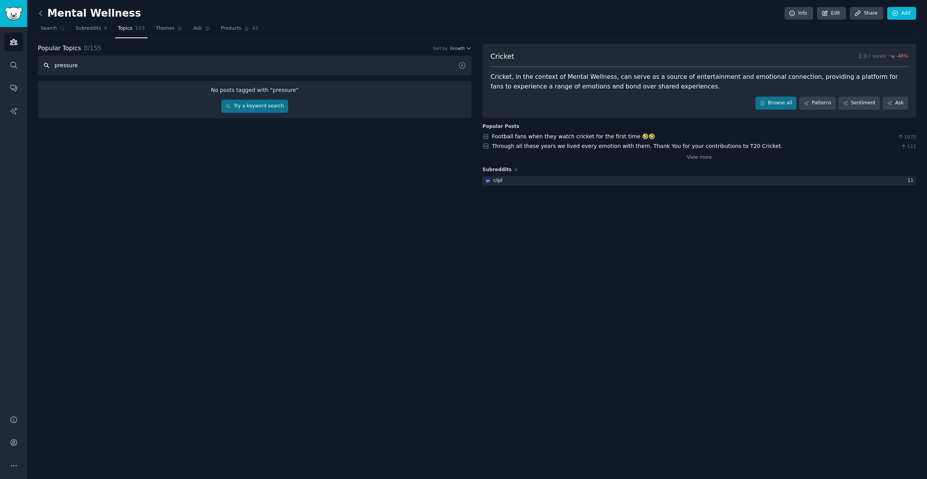
type input "pressure"
click at [39, 11] on icon at bounding box center [41, 13] width 8 height 8
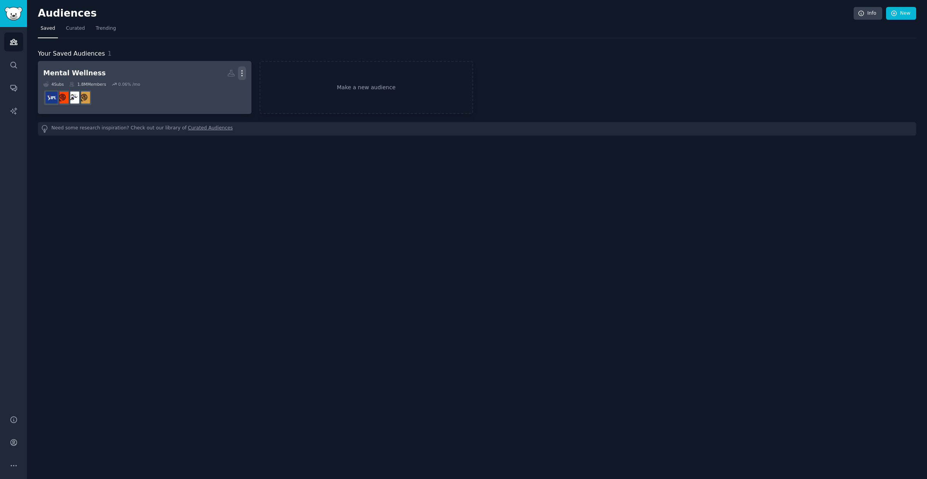
click at [242, 71] on icon "button" at bounding box center [242, 73] width 8 height 8
click at [142, 76] on h2 "Mental Wellness Custom Audience More View Delete" at bounding box center [144, 73] width 203 height 14
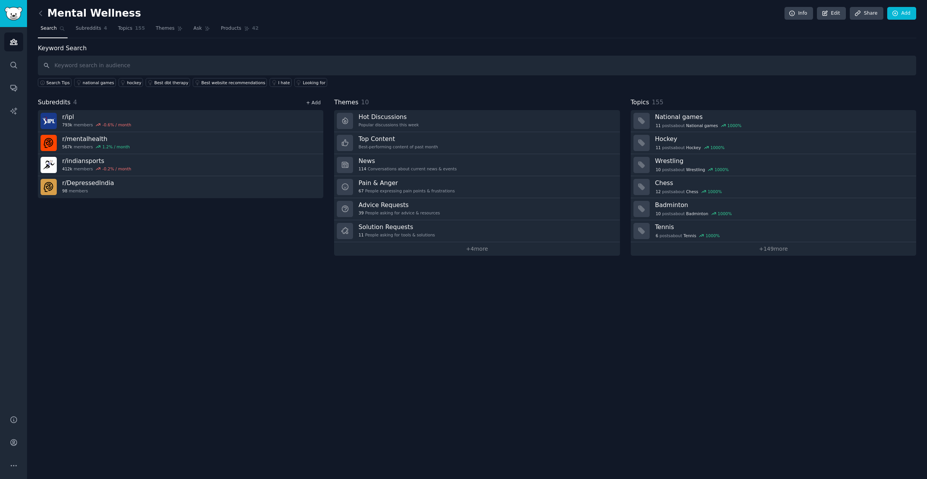
click at [314, 102] on link "+ Add" at bounding box center [313, 102] width 15 height 5
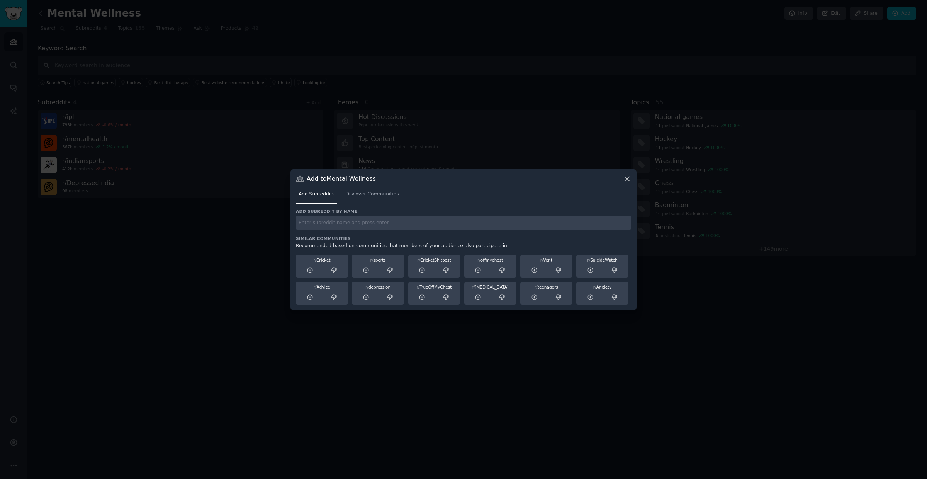
click at [379, 224] on input "text" at bounding box center [463, 223] width 335 height 15
type input "Pressure"
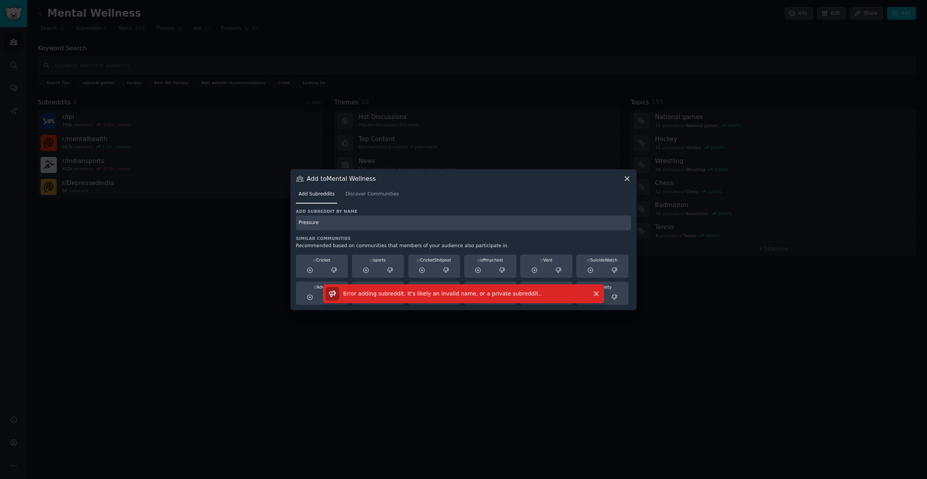
click at [384, 238] on h3 "Similar Communities" at bounding box center [463, 238] width 335 height 5
click at [331, 213] on h3 "Add subreddit by name" at bounding box center [463, 211] width 335 height 5
drag, startPoint x: 330, startPoint y: 213, endPoint x: 286, endPoint y: 220, distance: 45.0
click at [284, 219] on div "​ Add to Mental Wellness Add Subreddits Discover Communities Add subreddit by n…" at bounding box center [464, 239] width 922 height 479
drag, startPoint x: 326, startPoint y: 222, endPoint x: 257, endPoint y: 221, distance: 68.4
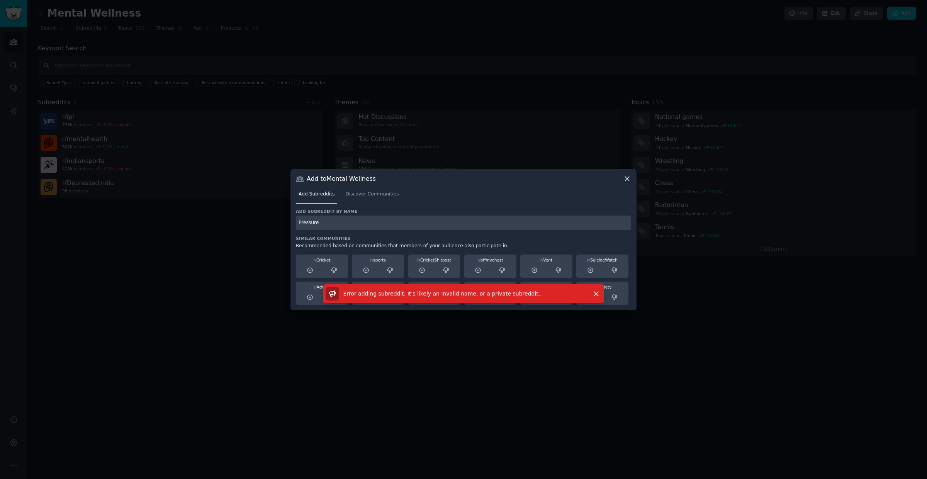
click at [257, 221] on div "​ Add to Mental Wellness Add Subreddits Discover Communities Add subreddit by n…" at bounding box center [464, 239] width 922 height 479
click at [596, 294] on icon "button" at bounding box center [596, 294] width 4 height 4
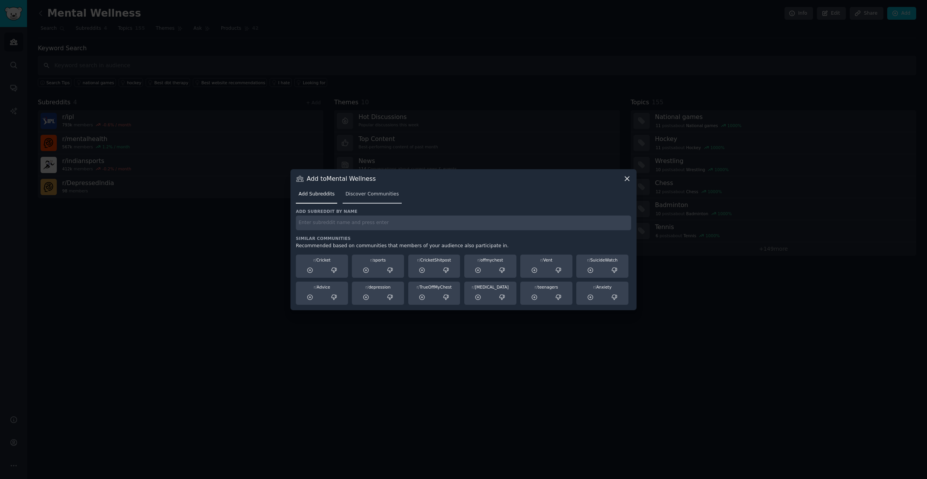
click at [357, 198] on link "Discover Communities" at bounding box center [372, 196] width 59 height 16
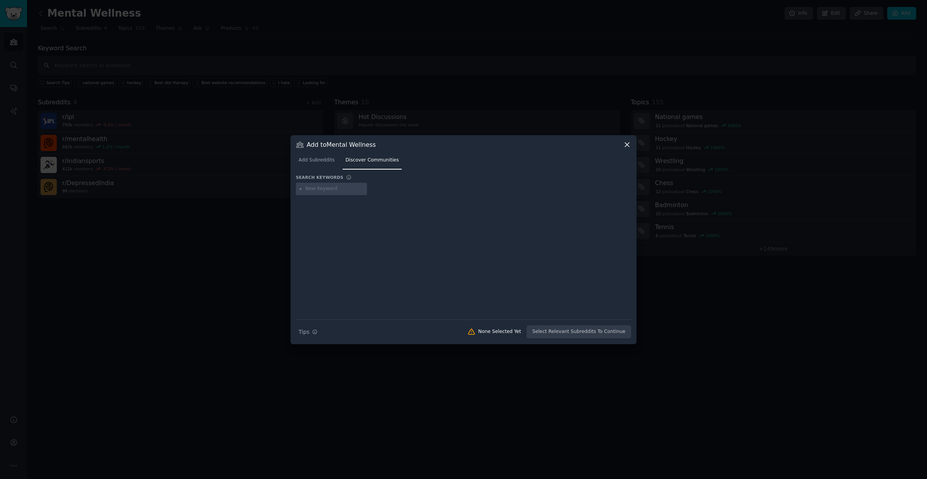
click at [336, 185] on input "text" at bounding box center [335, 188] width 59 height 7
type input "p"
click at [626, 144] on icon at bounding box center [627, 145] width 8 height 8
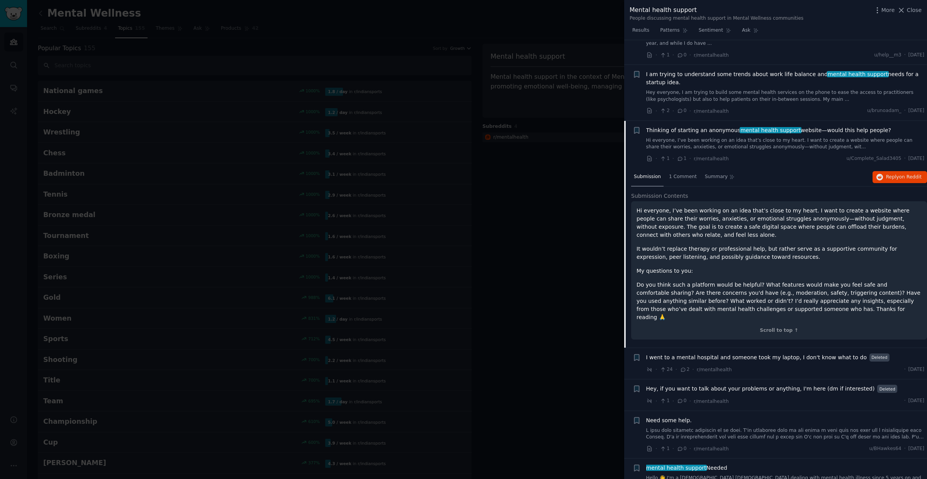
scroll to position [148, 0]
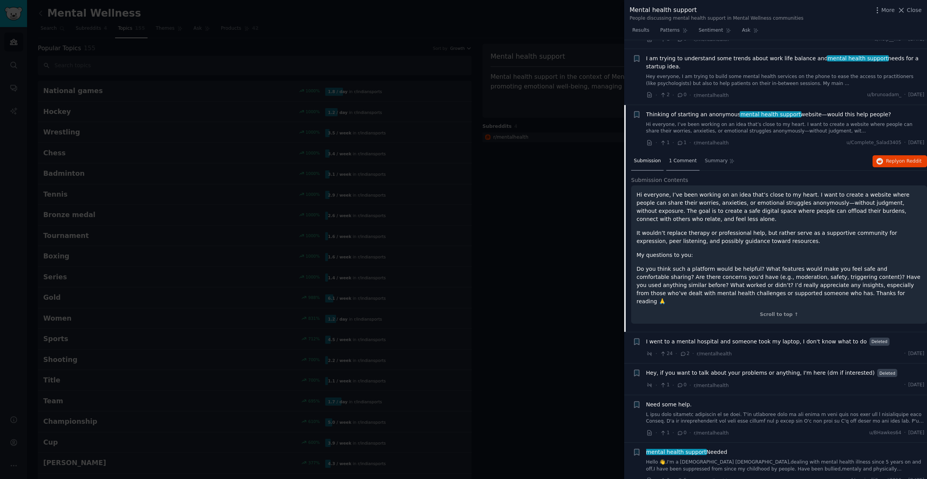
drag, startPoint x: 682, startPoint y: 160, endPoint x: 689, endPoint y: 169, distance: 10.7
click at [682, 160] on span "1 Comment" at bounding box center [683, 161] width 28 height 7
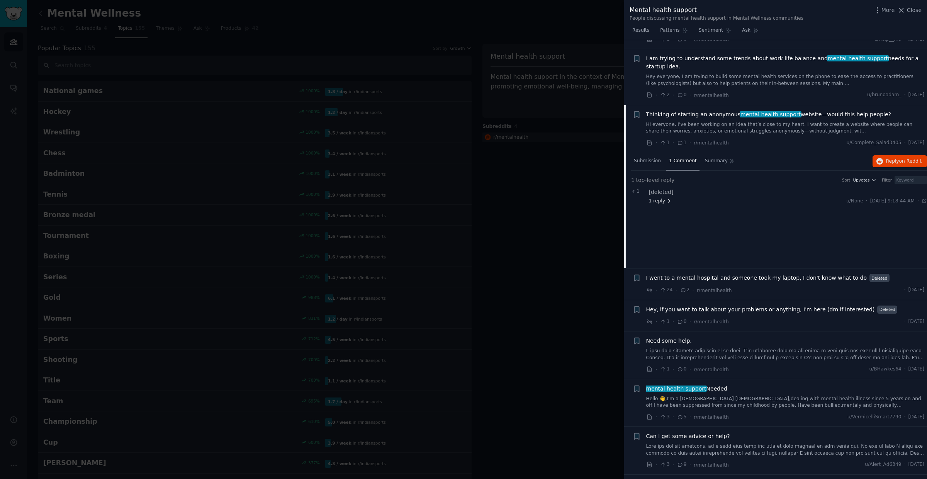
click at [657, 202] on span "1 reply" at bounding box center [660, 201] width 23 height 7
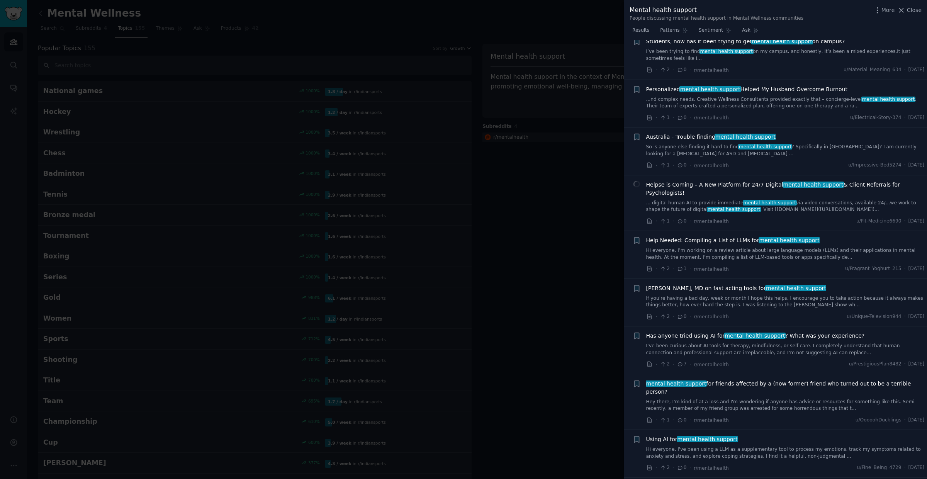
scroll to position [1366, 0]
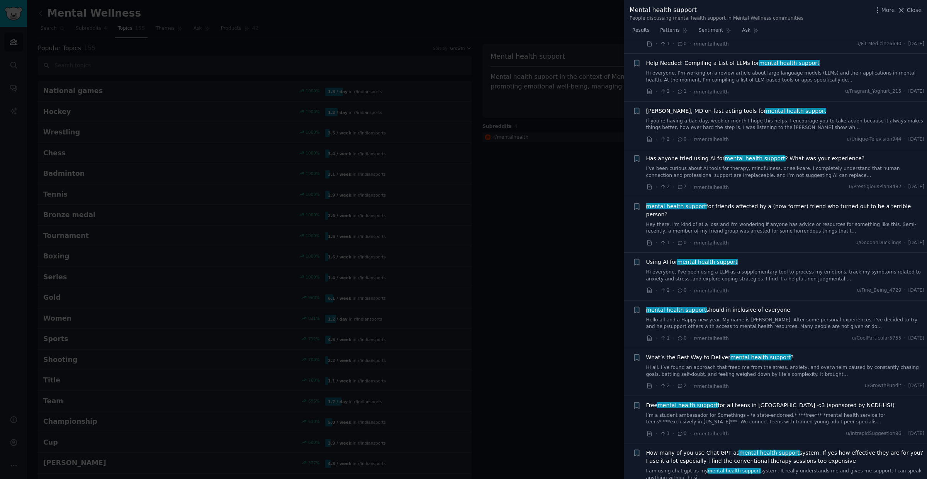
click at [820, 270] on link "Hi everyone, I've been using a LLM as a supplementary tool to process my emotio…" at bounding box center [785, 276] width 278 height 14
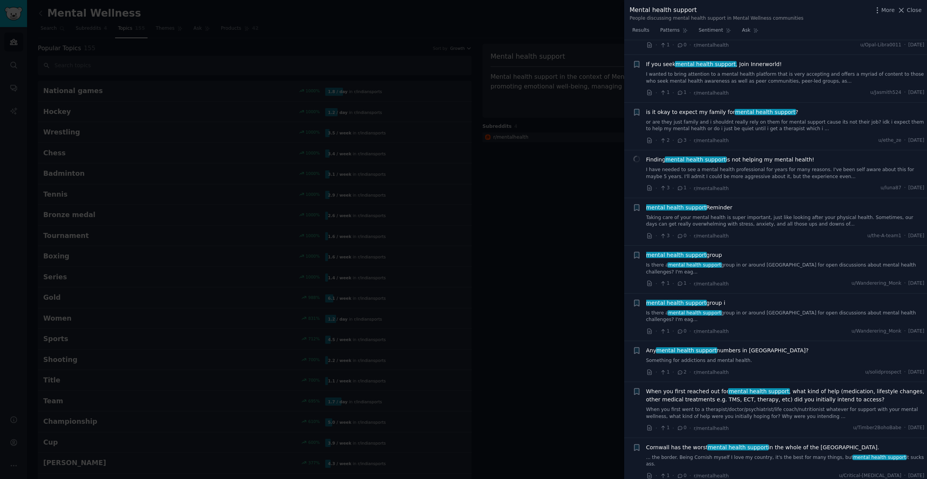
scroll to position [2791, 0]
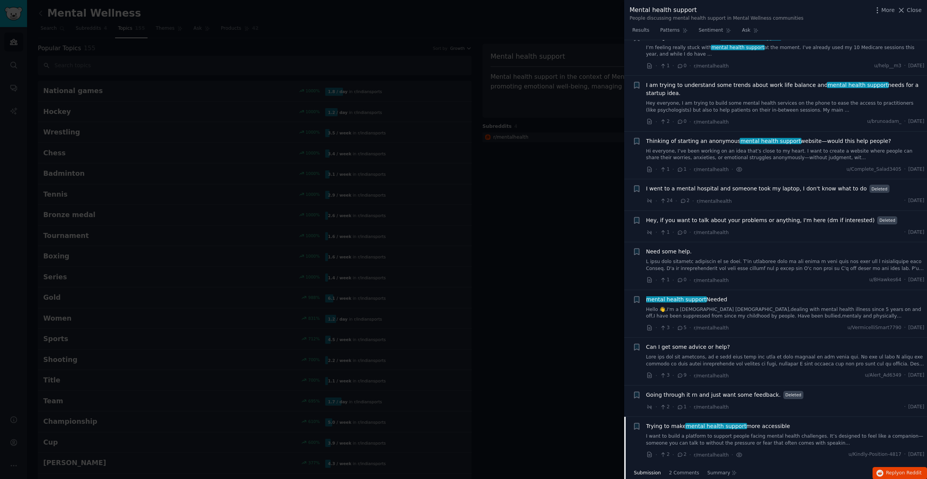
scroll to position [398, 0]
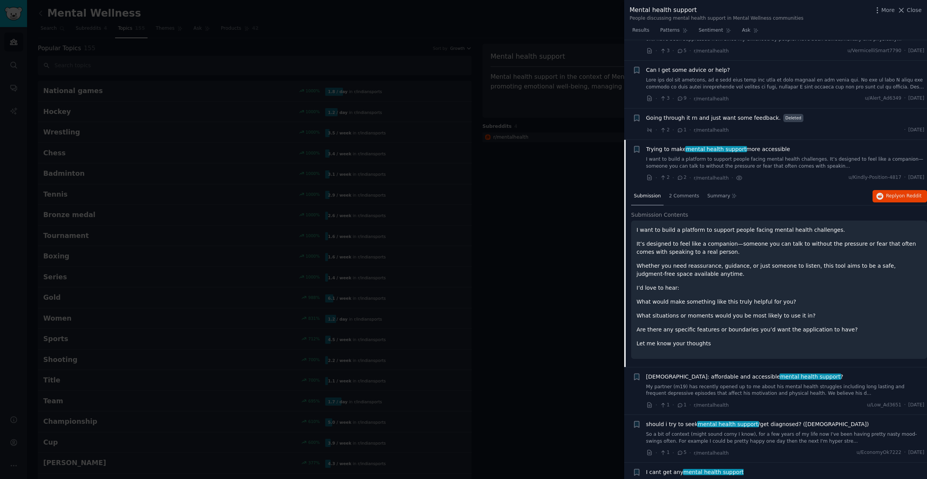
click at [677, 294] on div "I want to build a platform to support people facing mental health challenges. I…" at bounding box center [779, 287] width 285 height 122
click at [674, 191] on div "2 Comments" at bounding box center [684, 196] width 36 height 19
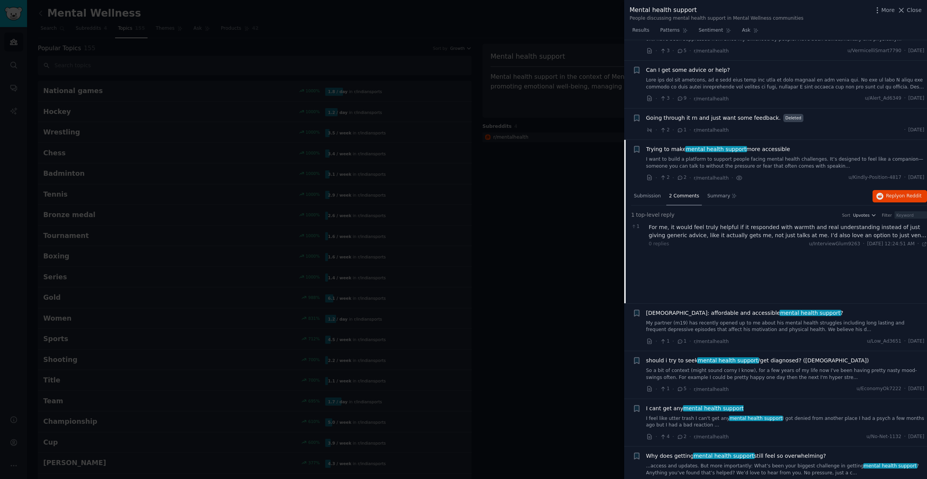
click at [898, 234] on div "For me, it would feel truly helpful if it responded with warmth and real unders…" at bounding box center [788, 231] width 278 height 16
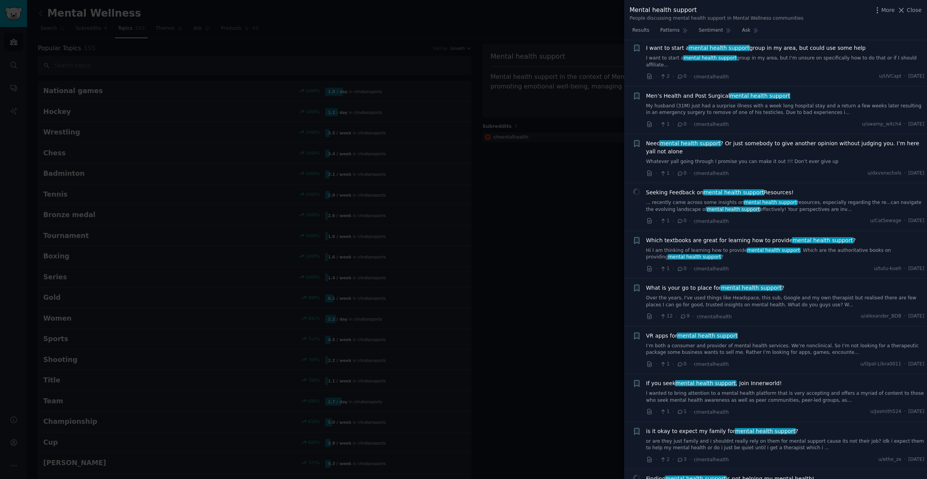
scroll to position [2084, 0]
